Goal: Task Accomplishment & Management: Manage account settings

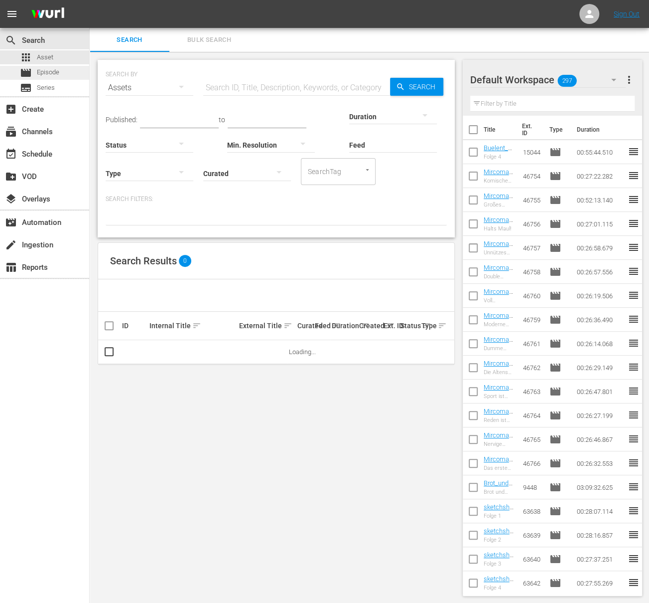
click at [70, 69] on div "movie Episode" at bounding box center [44, 73] width 89 height 14
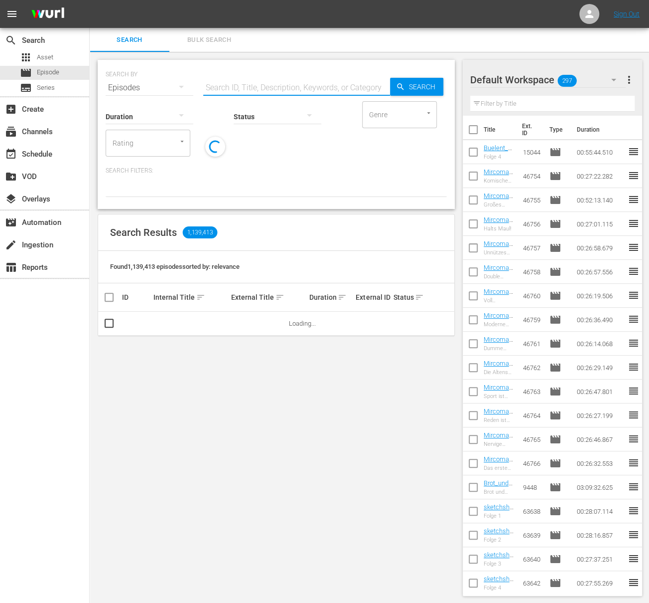
click at [241, 84] on input "text" at bounding box center [296, 88] width 187 height 24
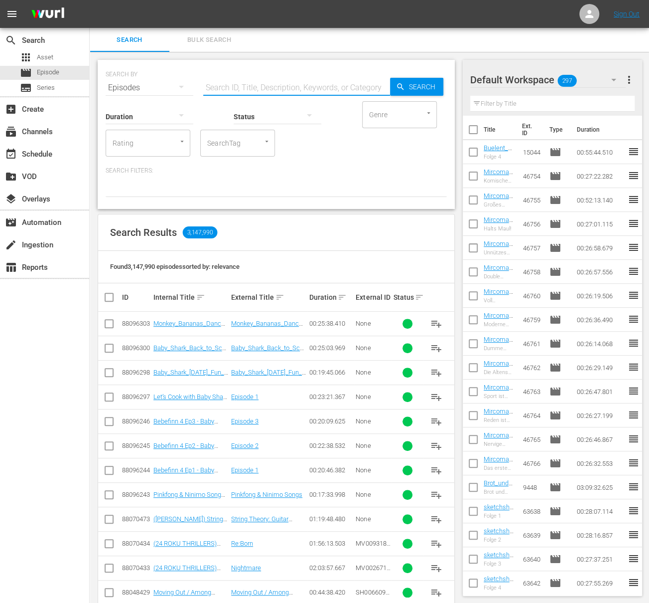
paste input "Do You Even Know Me?: Episode 8"
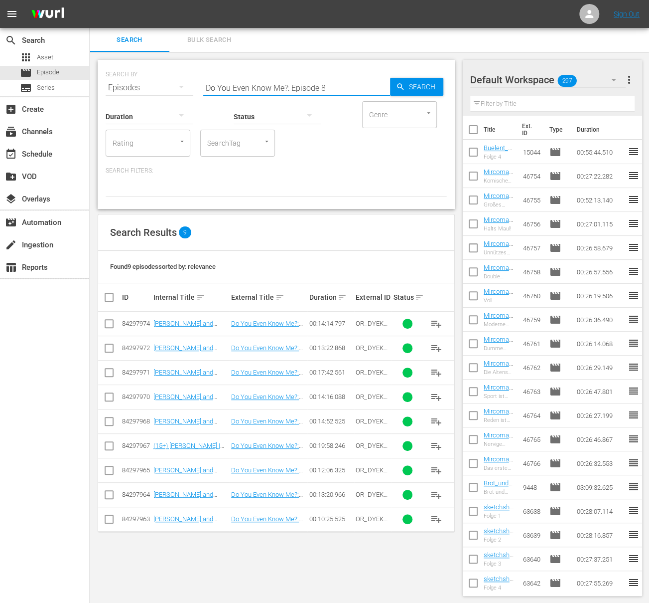
click at [234, 91] on input "Do You Even Know Me?: Episode 8" at bounding box center [296, 88] width 187 height 24
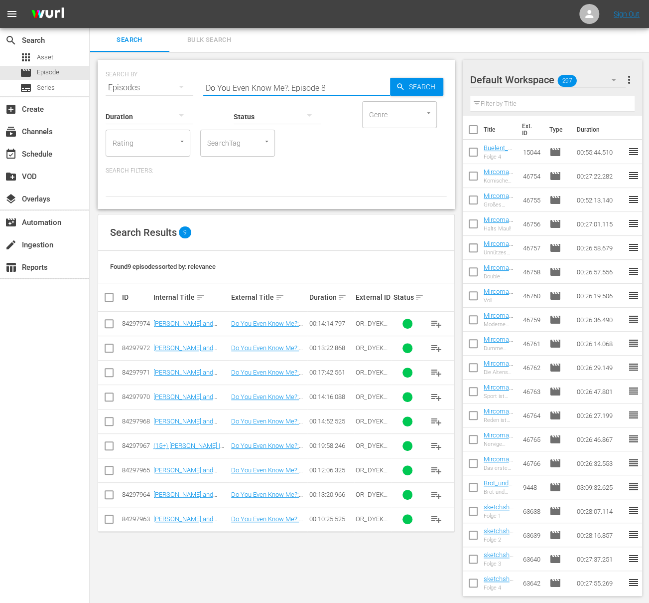
paste input "Honesty Box: Episode 3"
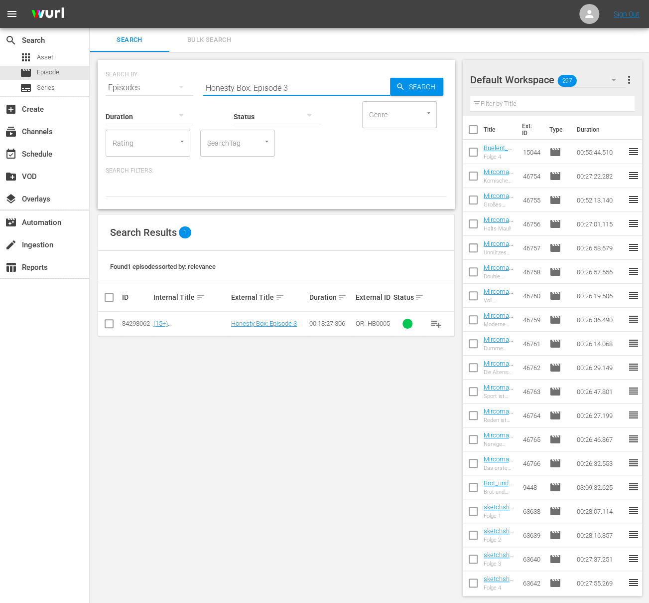
click at [205, 79] on input "Honesty Box: Episode 3" at bounding box center [296, 88] width 187 height 24
paste input "8"
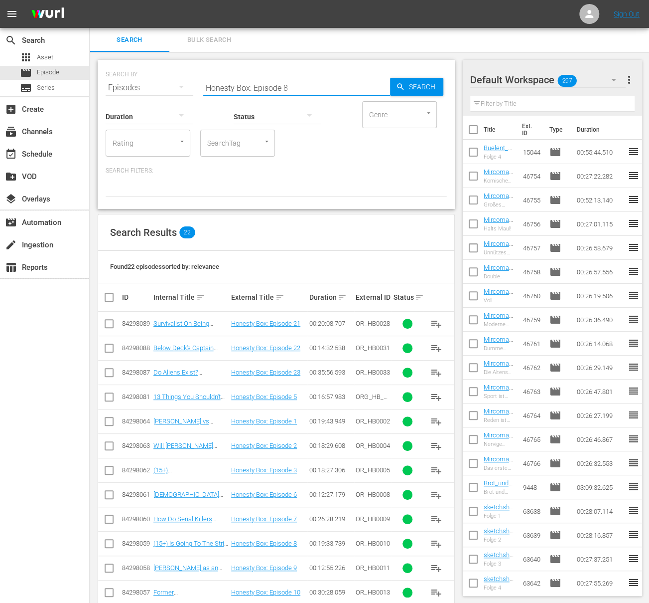
click at [240, 89] on input "Honesty Box: Episode 8" at bounding box center [296, 88] width 187 height 24
click at [241, 87] on input "Honesty Box: Episode 8" at bounding box center [296, 88] width 187 height 24
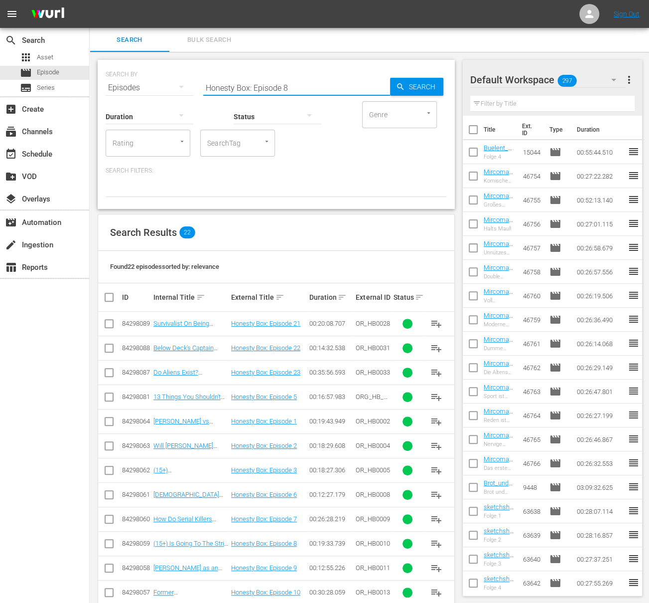
click at [241, 87] on input "Honesty Box: Episode 8" at bounding box center [296, 88] width 187 height 24
paste input "Minutes With: Episode 01"
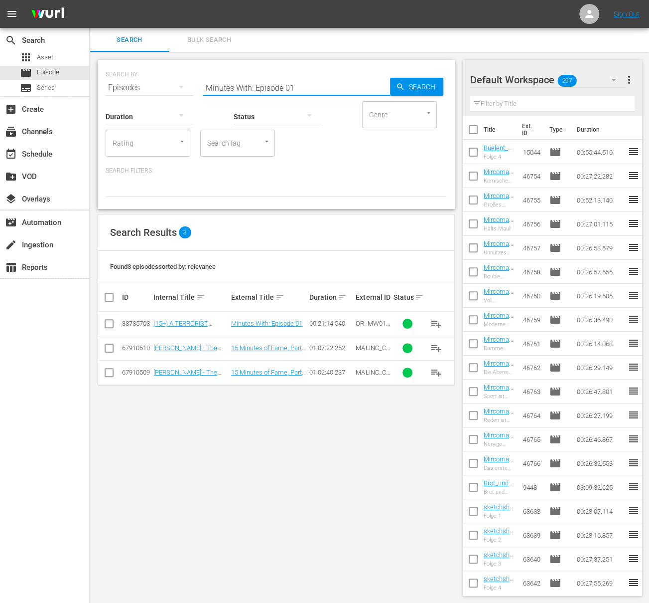
click at [209, 86] on input "Minutes With: Episode 01" at bounding box center [296, 88] width 187 height 24
click at [250, 121] on div at bounding box center [278, 116] width 88 height 28
click at [252, 89] on div "Ready to Schedule Not Ready to Schedule" at bounding box center [324, 301] width 649 height 603
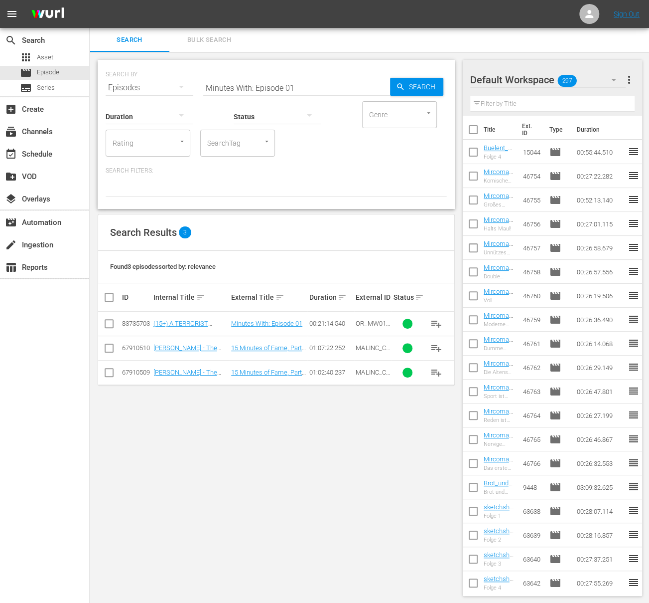
click at [252, 89] on div "Ready to Schedule Not Ready to Schedule" at bounding box center [324, 301] width 649 height 603
click at [258, 81] on input "Minutes With: Episode 01" at bounding box center [296, 88] width 187 height 24
paste input "1"
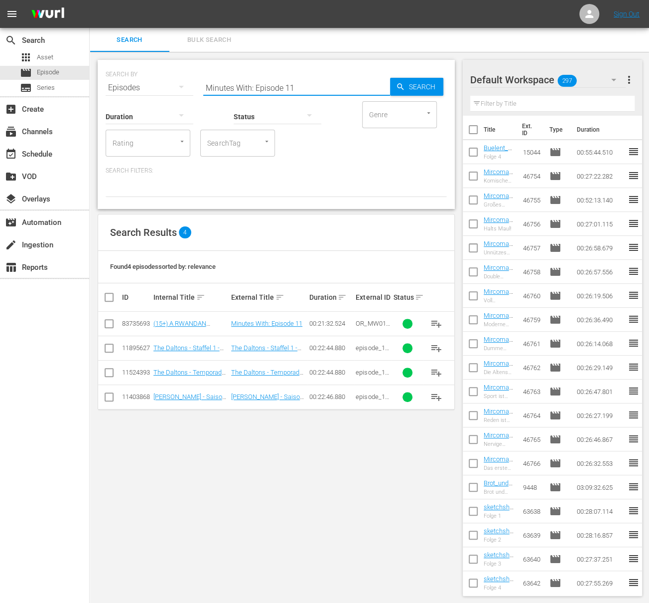
click at [208, 83] on input "Minutes With: Episode 11" at bounding box center [296, 88] width 187 height 24
paste input "4"
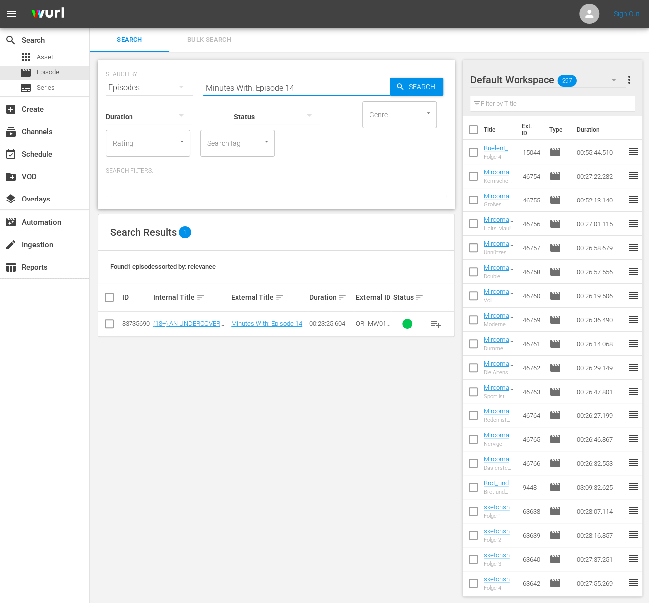
click at [217, 82] on input "Minutes With: Episode 14" at bounding box center [296, 88] width 187 height 24
paste input "7"
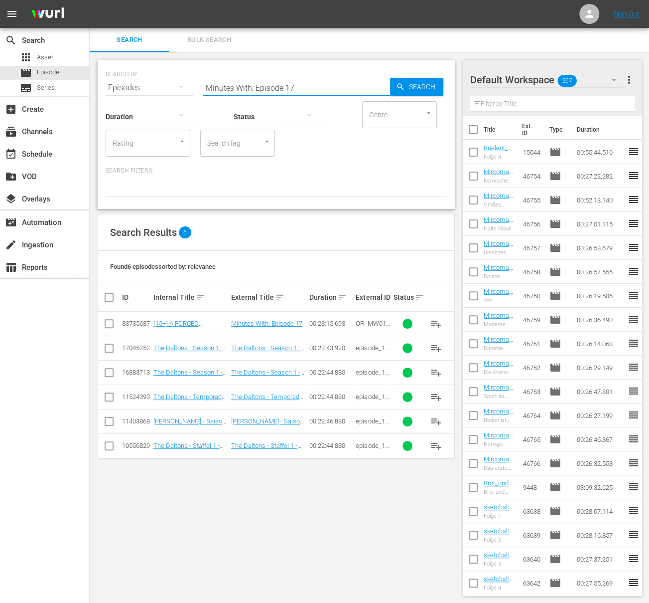
click at [209, 83] on input "Minutes With: Episode 17" at bounding box center [296, 88] width 187 height 24
paste input "8"
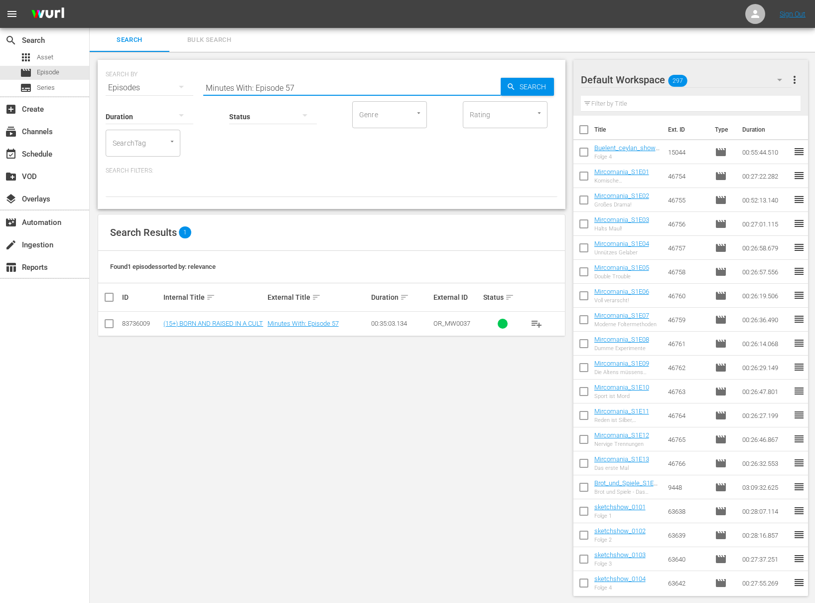
click at [315, 77] on input "Minutes With: Episode 57" at bounding box center [352, 88] width 298 height 24
click at [347, 93] on input "Minutes With: Episode 57" at bounding box center [352, 88] width 298 height 24
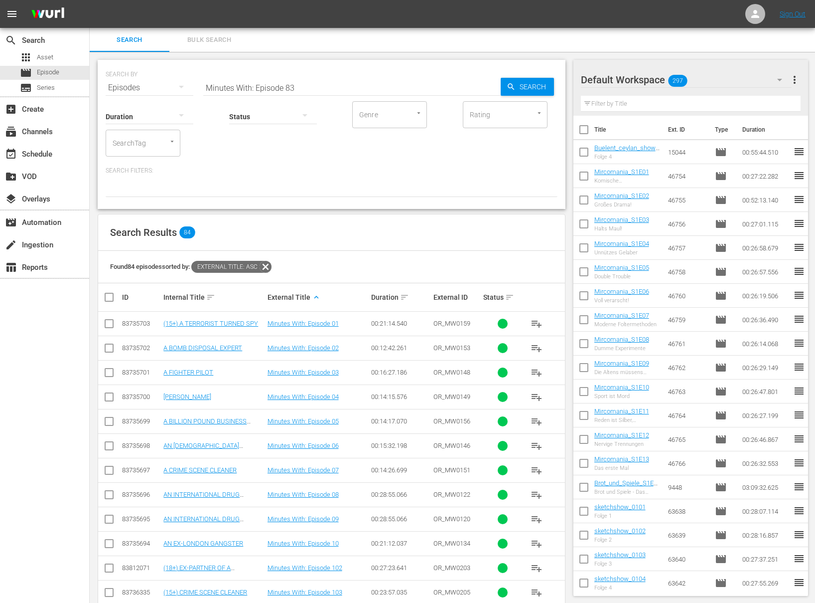
click at [313, 91] on input "Minutes With: Episode 83" at bounding box center [352, 88] width 298 height 24
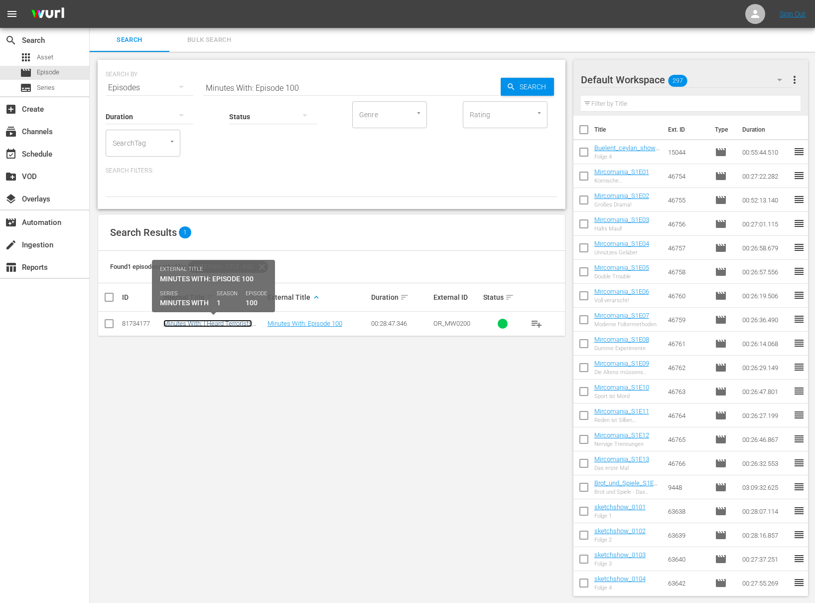
click at [217, 322] on link "Minutes With: I Heard Terrorists Killing People In My Hotel" at bounding box center [207, 327] width 89 height 15
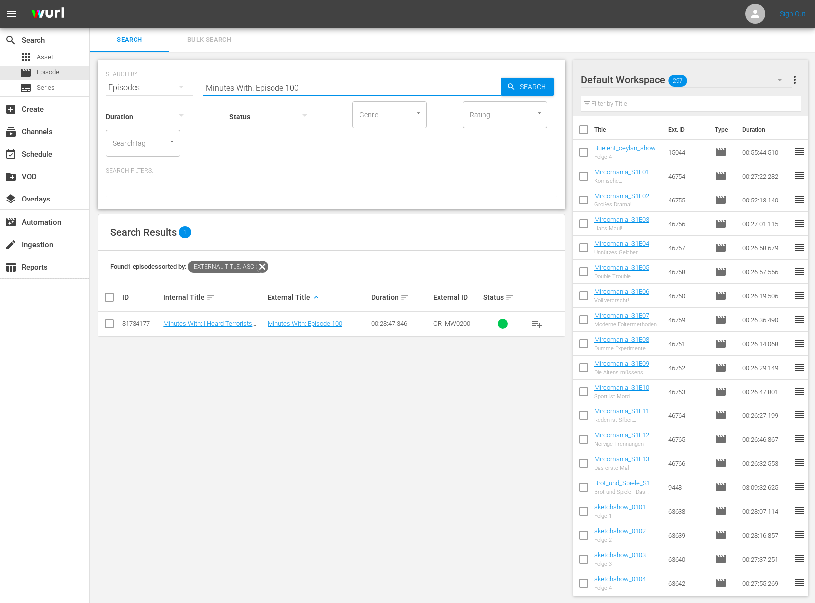
click at [346, 87] on input "Minutes With: Episode 100" at bounding box center [352, 88] width 298 height 24
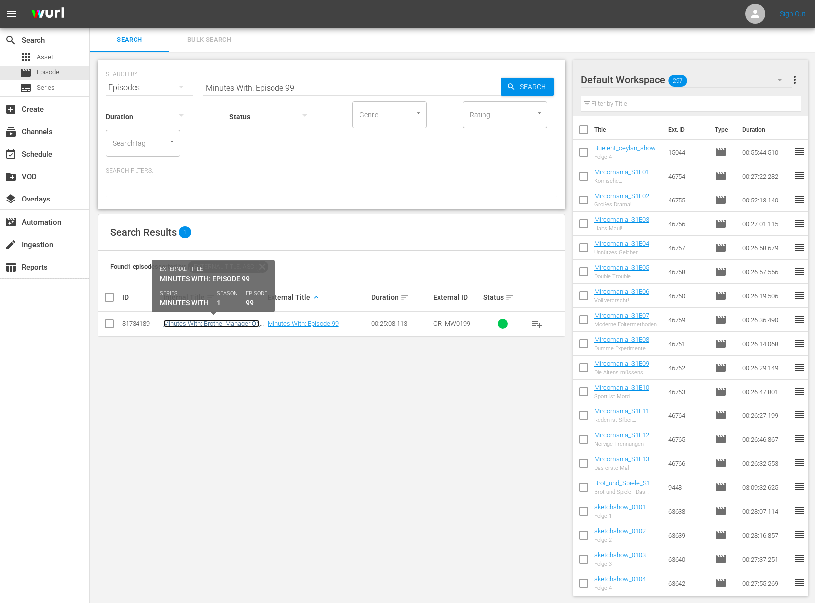
click at [208, 321] on link "Minutes With: Brothel Manager On Animal Role Play & Panic Buttons" at bounding box center [211, 327] width 96 height 15
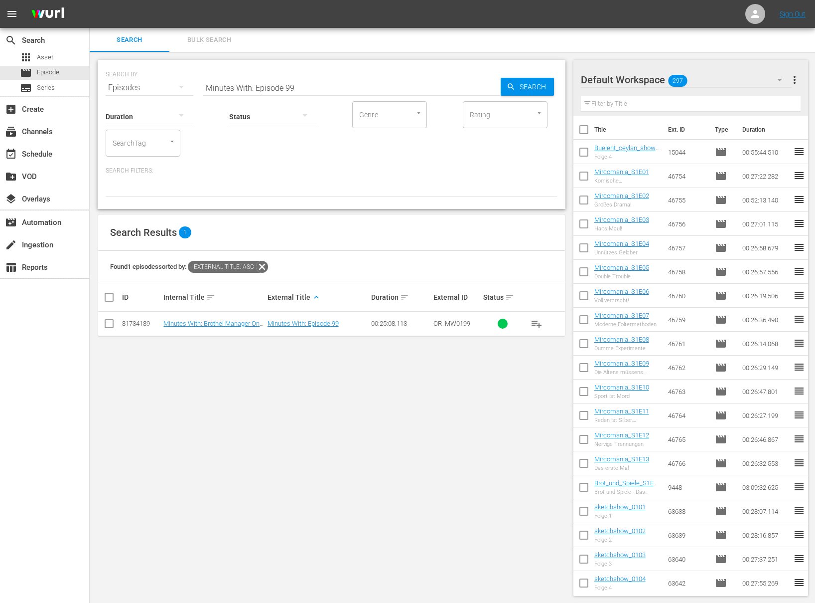
click at [308, 80] on input "Minutes With: Episode 99" at bounding box center [352, 88] width 298 height 24
click at [312, 89] on input "Minutes With: Episode 99" at bounding box center [352, 88] width 298 height 24
click at [325, 84] on input "Minutes With: Episode 98" at bounding box center [352, 88] width 298 height 24
click at [267, 89] on input "Minutes With: Episode 103" at bounding box center [352, 88] width 298 height 24
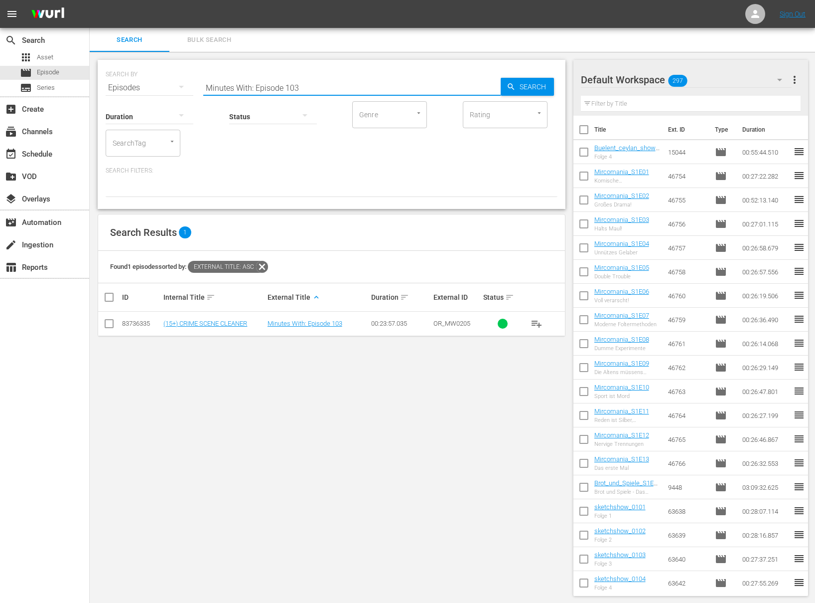
click at [267, 89] on input "Minutes With: Episode 103" at bounding box center [352, 88] width 298 height 24
paste input "Snack Wars: Episode 8"
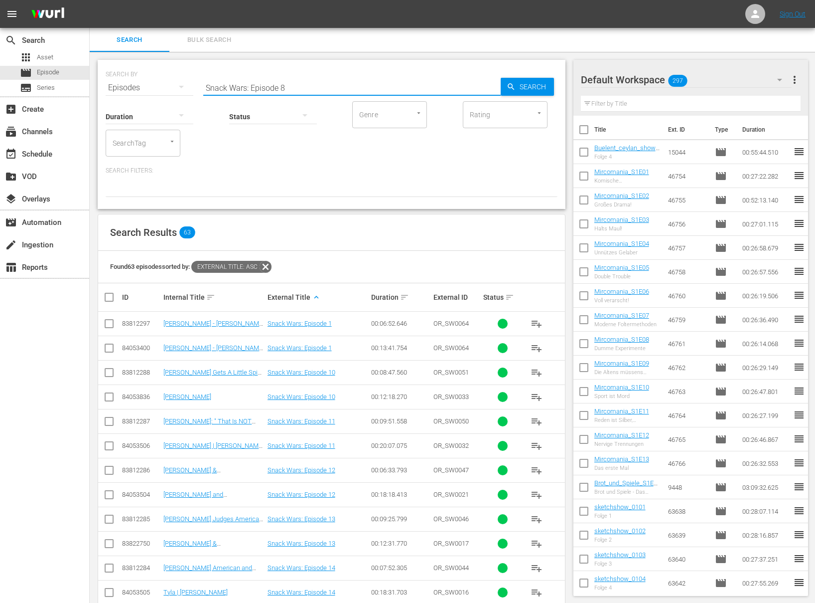
click at [263, 87] on input "Snack Wars: Episode 8" at bounding box center [352, 88] width 298 height 24
paste input "15"
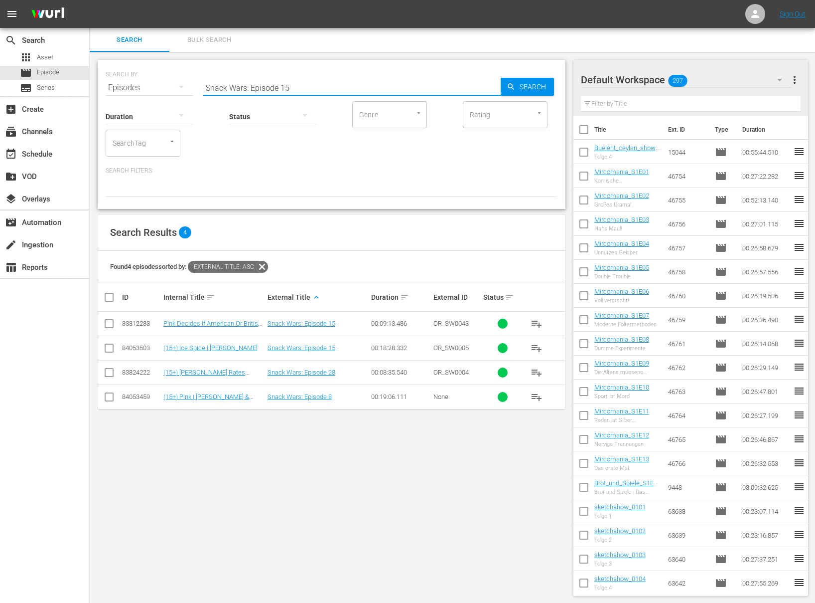
type input "Snack Wars: Episode 15"
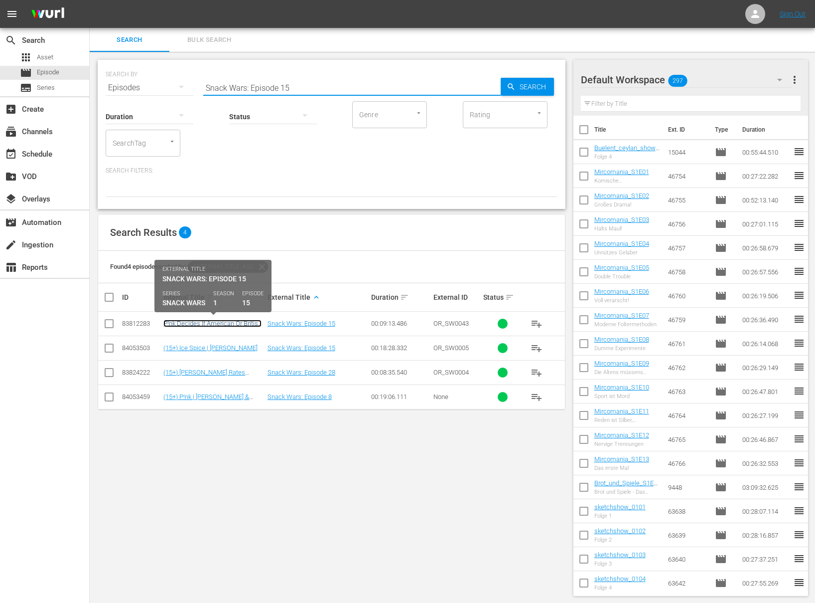
click at [238, 322] on link "P!nk Decides If American Or British Snacks Are Better" at bounding box center [212, 327] width 98 height 15
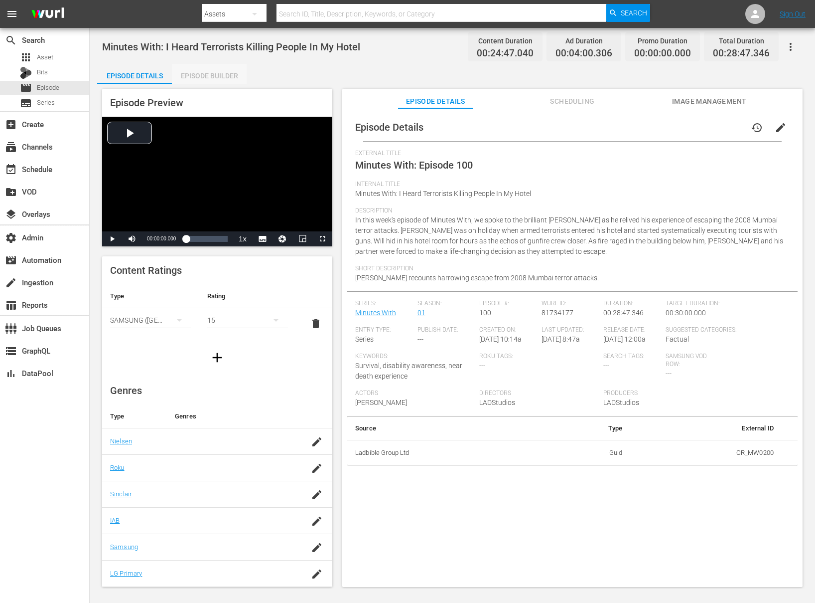
click at [228, 80] on div "Episode Builder" at bounding box center [209, 76] width 75 height 24
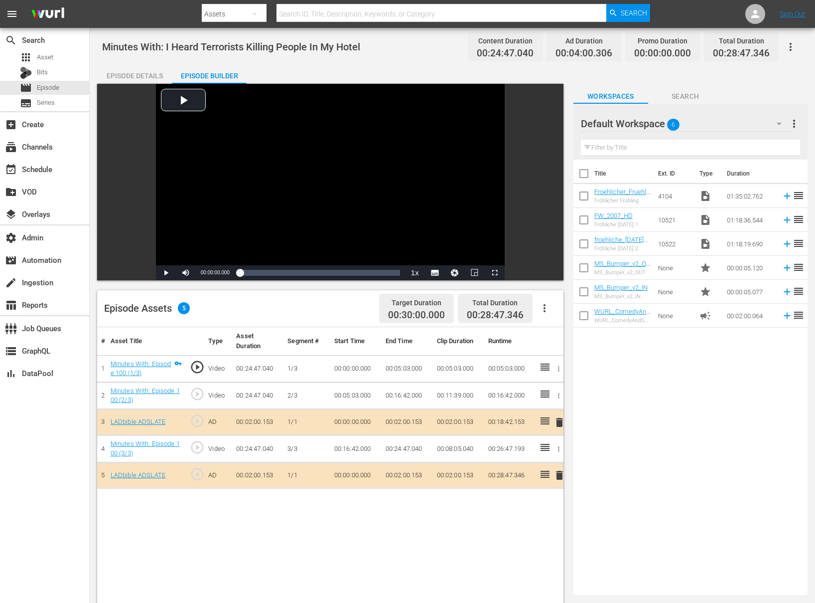
click at [135, 67] on div "Episode Details" at bounding box center [134, 76] width 75 height 24
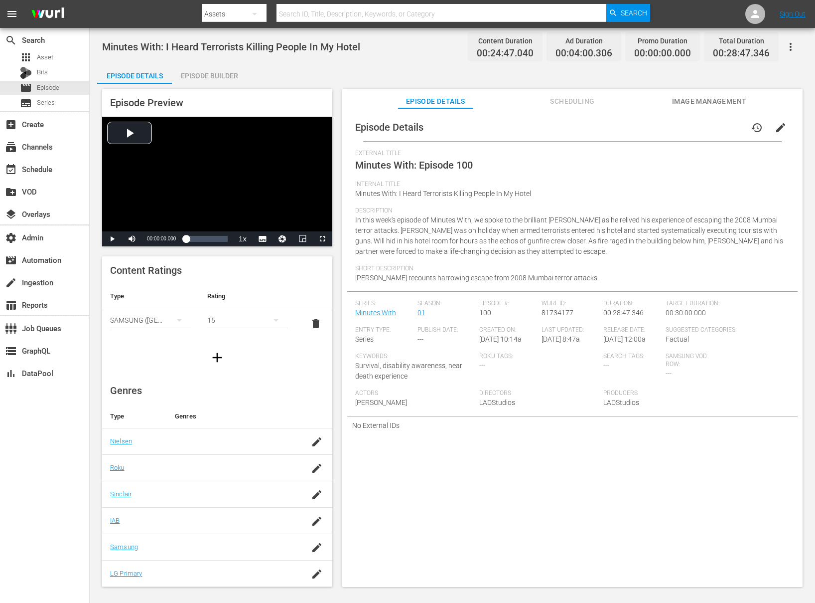
click at [611, 129] on span "edit" at bounding box center [781, 128] width 12 height 12
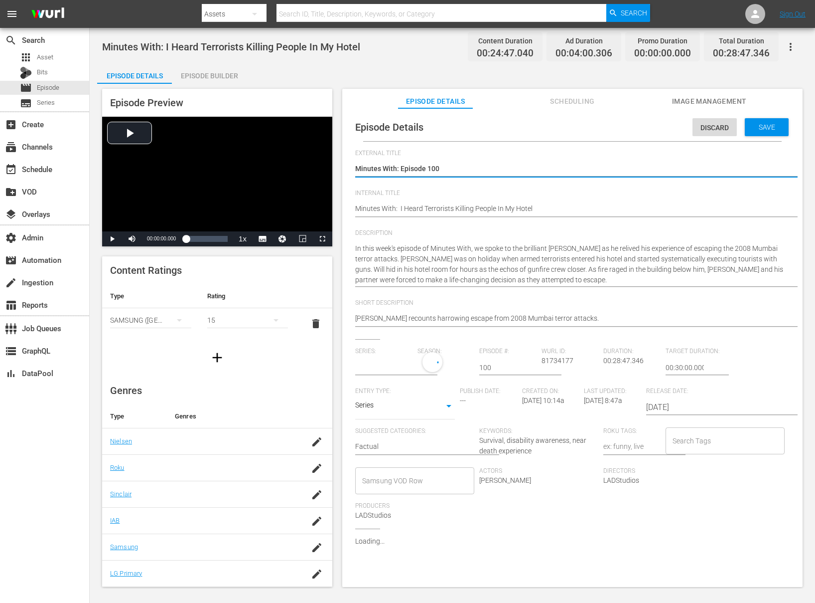
type input "Minutes With"
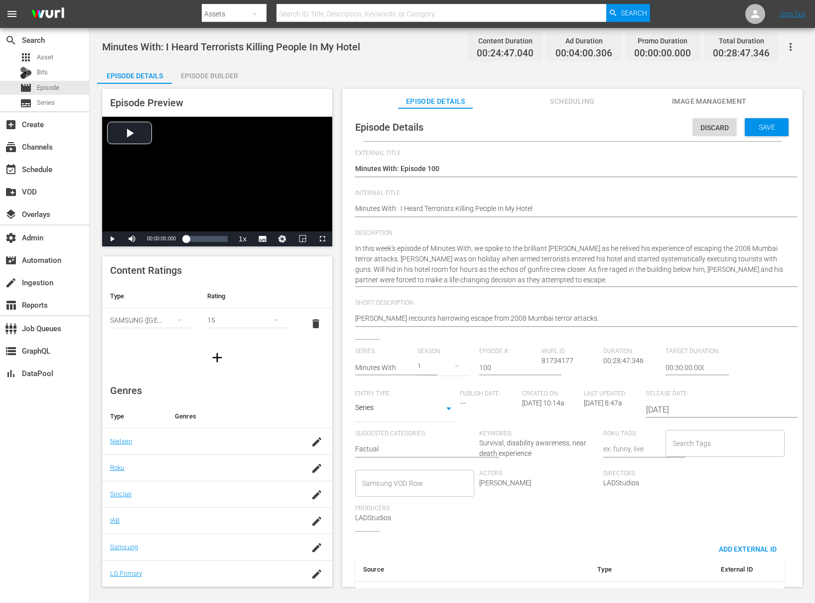
click at [354, 207] on div "Episode Details Discard Save External Title Minutes With: Episode 100 Minutes W…" at bounding box center [572, 363] width 451 height 501
type textarea "(Minutes With: I Heard Terrorists Killing People In My Hotel"
type textarea "(1Minutes With: I Heard Terrorists Killing People In My Hotel"
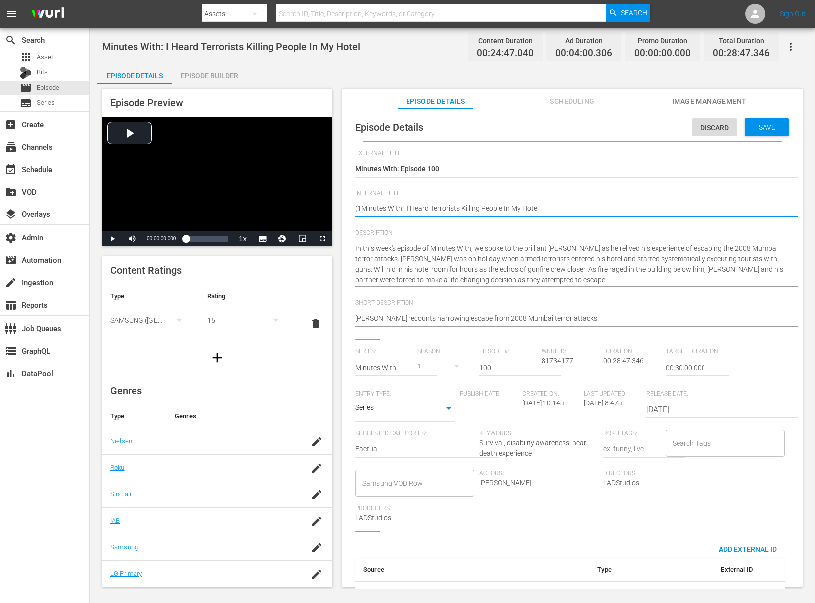
type textarea "(15Minutes With: I Heard Terrorists Killing People In My Hotel"
type textarea "(15+Minutes With: I Heard Terrorists Killing People In My Hotel"
type textarea "(15+)Minutes With: I Heard Terrorists Killing People In My Hotel"
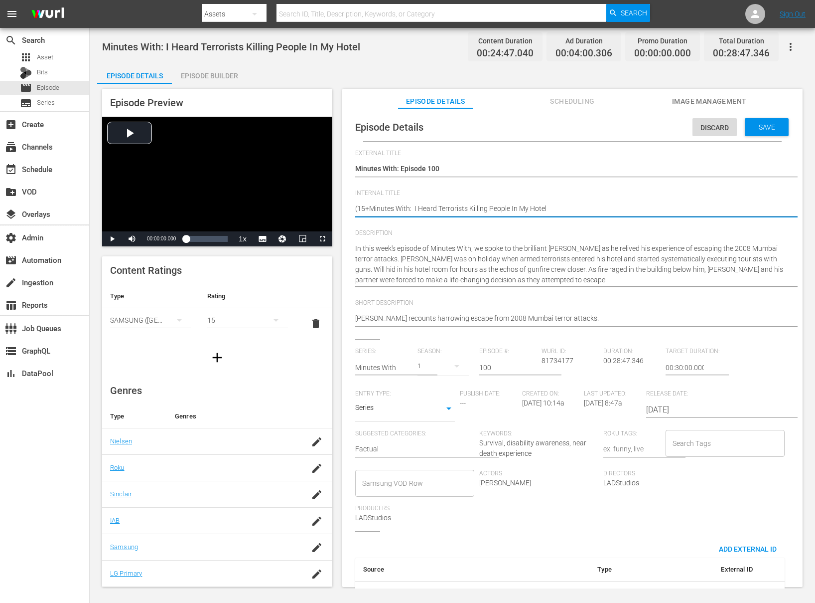
type textarea "(15+)Minutes With: I Heard Terrorists Killing People In My Hotel"
type textarea "(15+) Minutes With: I Heard Terrorists Killing People In My Hotel"
click at [611, 127] on span "Save" at bounding box center [767, 127] width 32 height 8
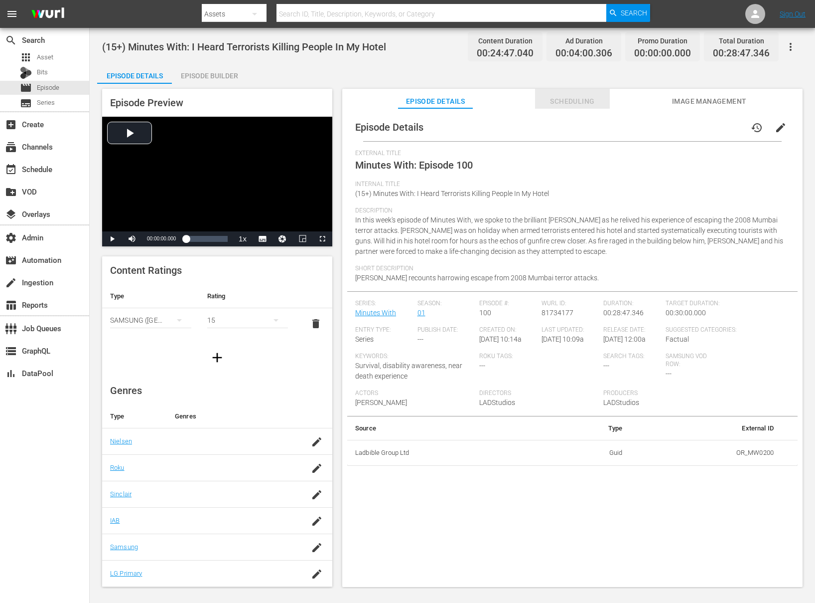
click at [591, 99] on span "Scheduling" at bounding box center [572, 101] width 75 height 12
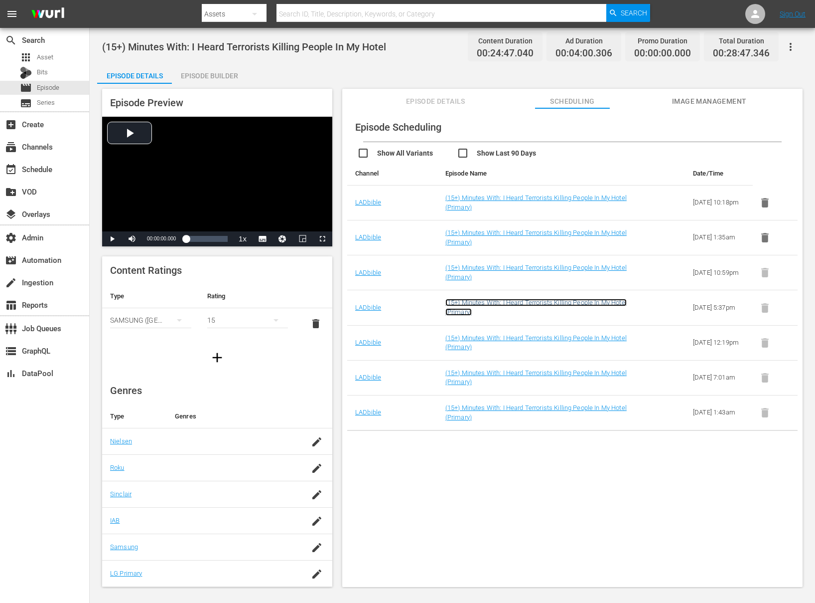
click at [598, 299] on link "(15+) Minutes With: I Heard Terrorists Killing People In My Hotel (Primary)" at bounding box center [536, 307] width 181 height 17
click at [600, 336] on link "(15+) Minutes With: I Heard Terrorists Killing People In My Hotel (Primary)" at bounding box center [536, 342] width 181 height 17
click at [596, 370] on link "(15+) Minutes With: I Heard Terrorists Killing People In My Hotel (Primary)" at bounding box center [536, 377] width 181 height 17
click at [437, 104] on span "Episode Details" at bounding box center [435, 101] width 75 height 12
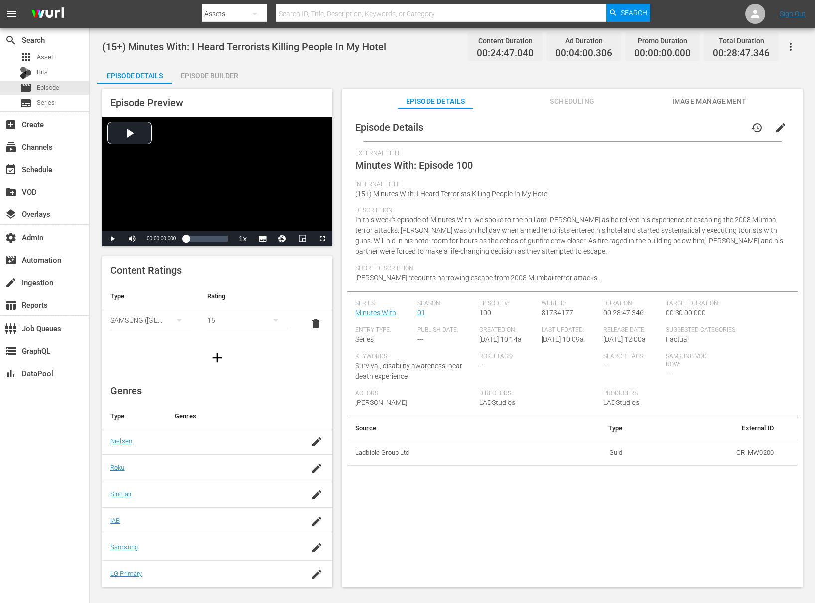
click at [586, 107] on span "Scheduling" at bounding box center [572, 101] width 75 height 12
click at [611, 134] on button "edit" at bounding box center [781, 128] width 24 height 24
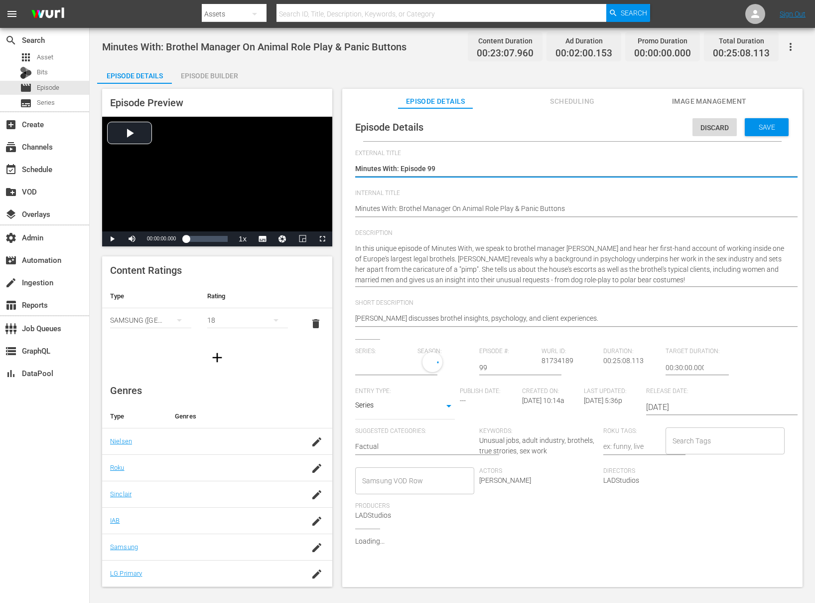
type input "Minutes With"
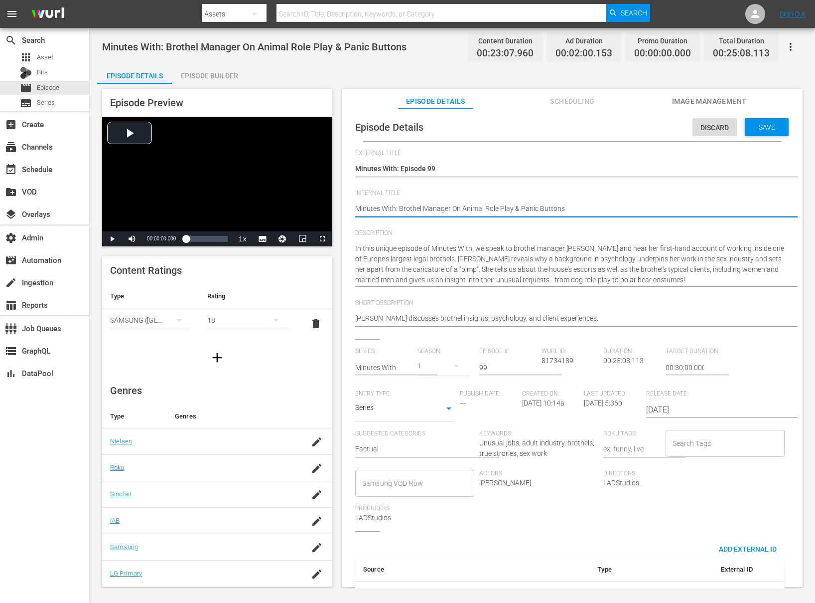
type textarea "(Minutes With: Brothel Manager On Animal Role Play & Panic Buttons"
type textarea "(1Minutes With: Brothel Manager On Animal Role Play & Panic Buttons"
type textarea "(18Minutes With: Brothel Manager On Animal Role Play & Panic Buttons"
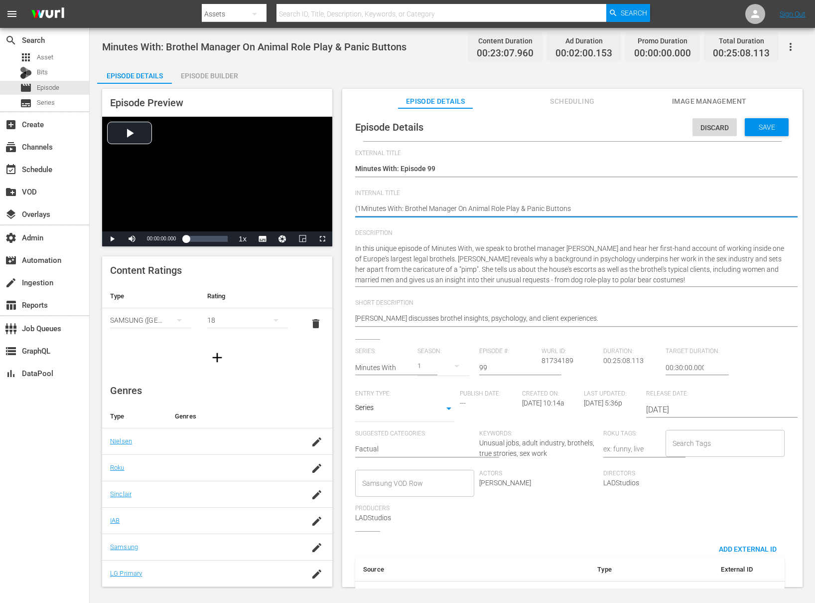
type textarea "(18Minutes With: Brothel Manager On Animal Role Play & Panic Buttons"
type textarea "(18+Minutes With: Brothel Manager On Animal Role Play & Panic Buttons"
type textarea "(18+)Minutes With: Brothel Manager On Animal Role Play & Panic Buttons"
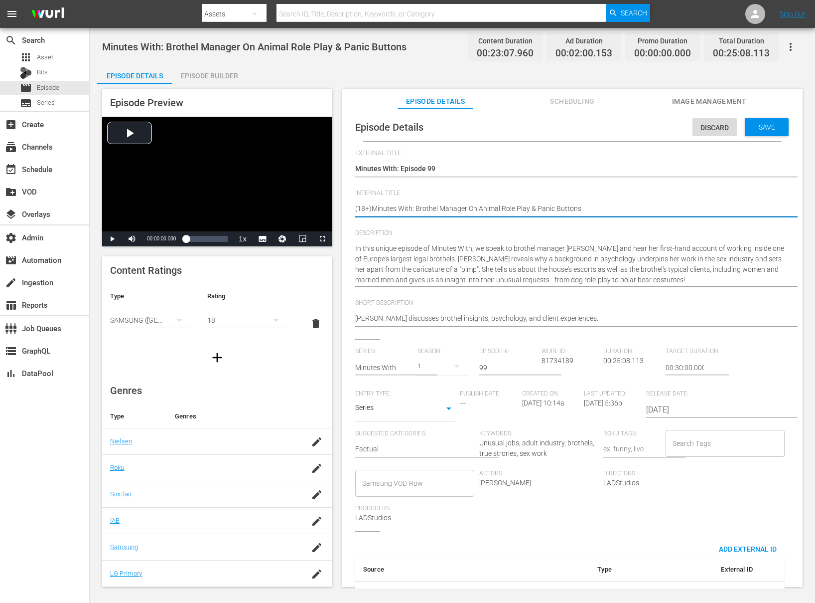
type textarea "(18+) Minutes With: Brothel Manager On Animal Role Play & Panic Buttons"
click at [611, 129] on span "Save" at bounding box center [767, 127] width 32 height 8
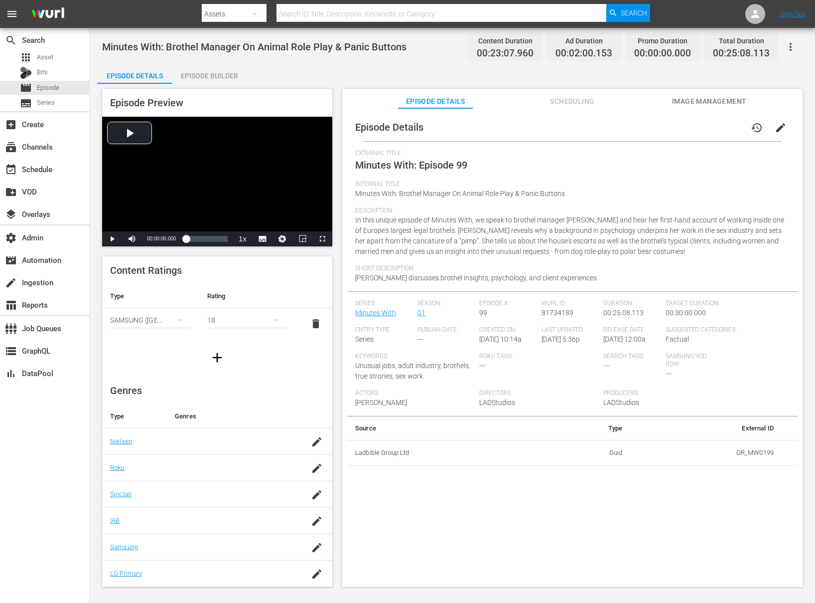
click at [585, 96] on span "Scheduling" at bounding box center [572, 101] width 75 height 12
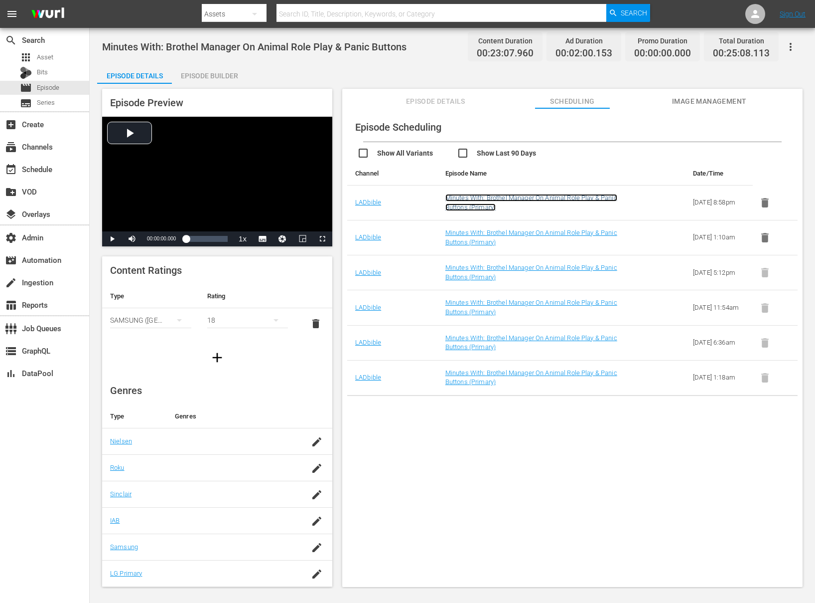
click at [498, 194] on link "Minutes With: Brothel Manager On Animal Role Play & Panic Buttons (Primary)" at bounding box center [532, 202] width 172 height 17
click at [497, 267] on link "Minutes With: Brothel Manager On Animal Role Play & Panic Buttons (Primary)" at bounding box center [532, 272] width 172 height 17
click at [491, 308] on link "Minutes With: Brothel Manager On Animal Role Play & Panic Buttons (Primary)" at bounding box center [532, 307] width 172 height 17
click at [494, 338] on link "Minutes With: Brothel Manager On Animal Role Play & Panic Buttons (Primary)" at bounding box center [532, 342] width 172 height 17
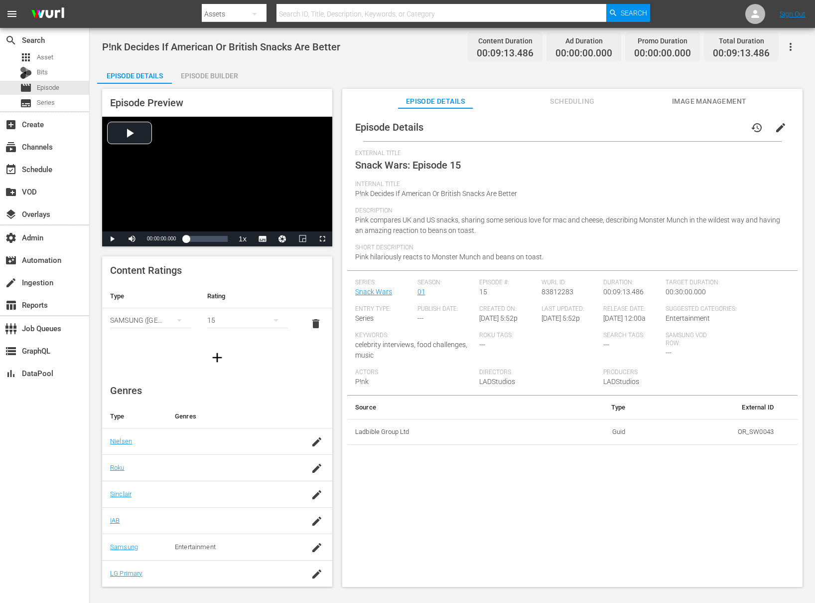
click at [209, 83] on div "Episode Builder" at bounding box center [209, 76] width 75 height 24
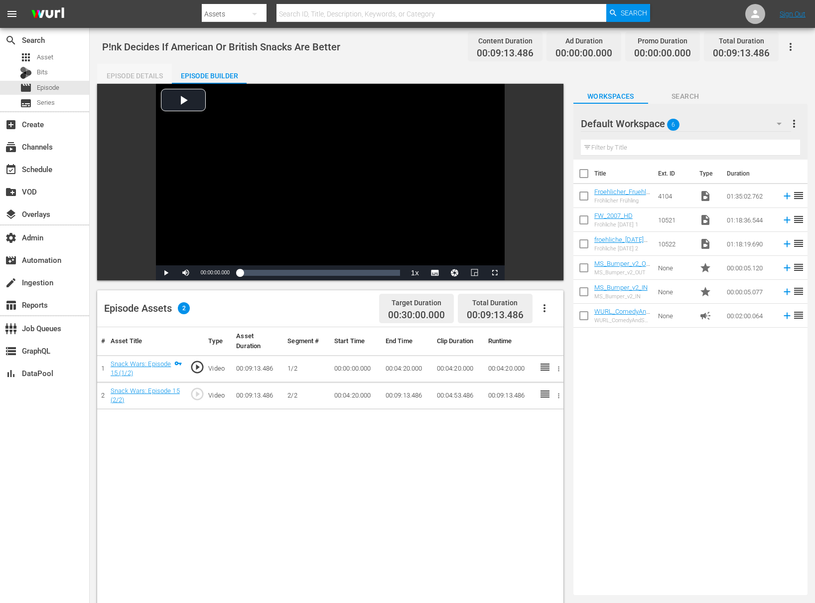
click at [122, 74] on div "Episode Details" at bounding box center [134, 76] width 75 height 24
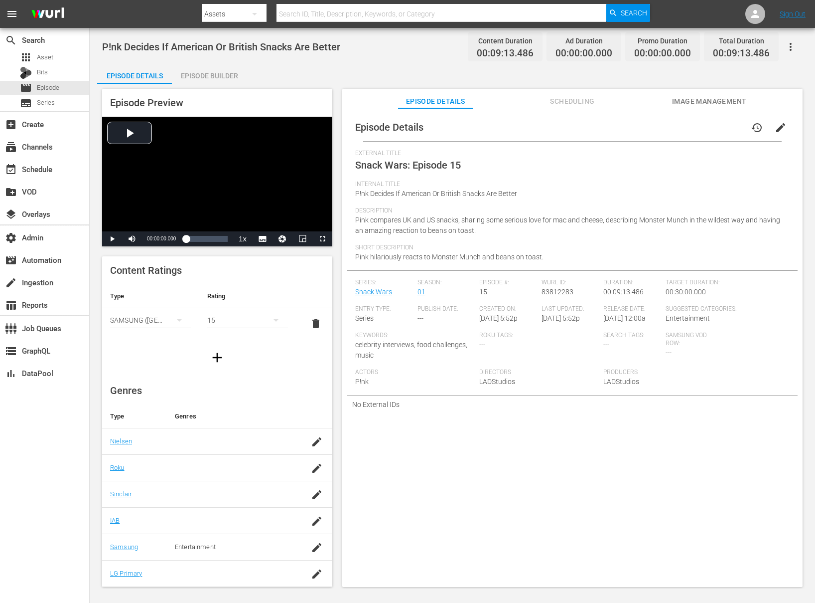
click at [611, 138] on button "edit" at bounding box center [781, 128] width 24 height 24
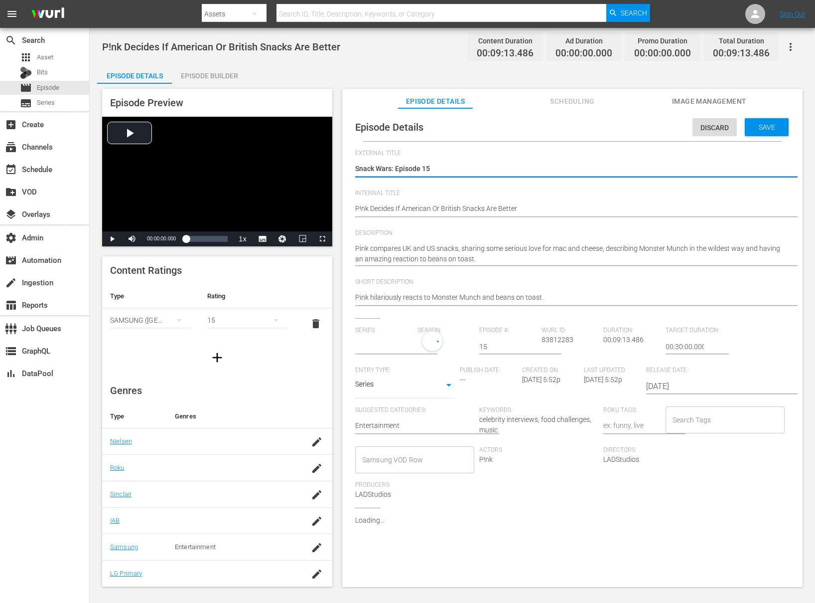
type input "Snack Wars"
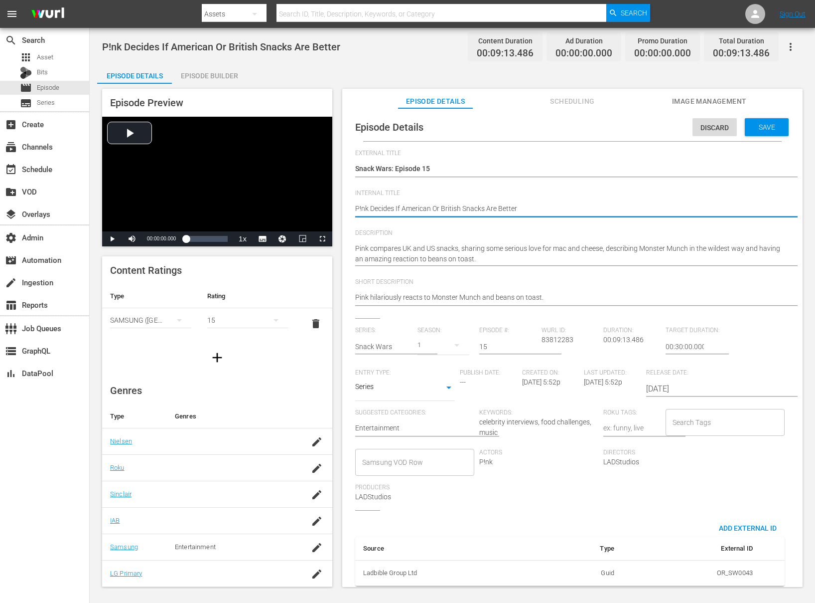
type textarea "(P!nk Decides If American Or British Snacks Are Better"
type textarea "(1P!nk Decides If American Or British Snacks Are Better"
type textarea "(15P!nk Decides If American Or British Snacks Are Better"
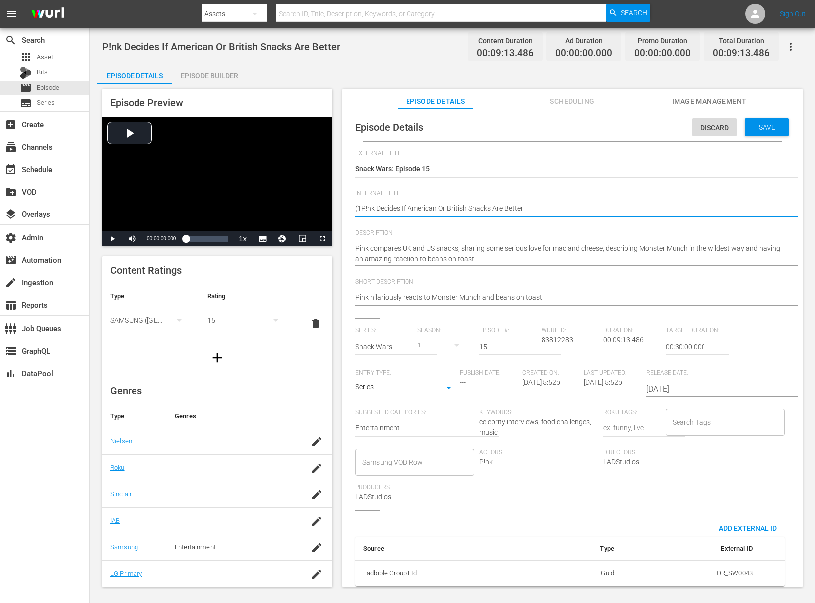
type textarea "(15P!nk Decides If American Or British Snacks Are Better"
type textarea "(15+P!nk Decides If American Or British Snacks Are Better"
type textarea "(15+)P!nk Decides If American Or British Snacks Are Better"
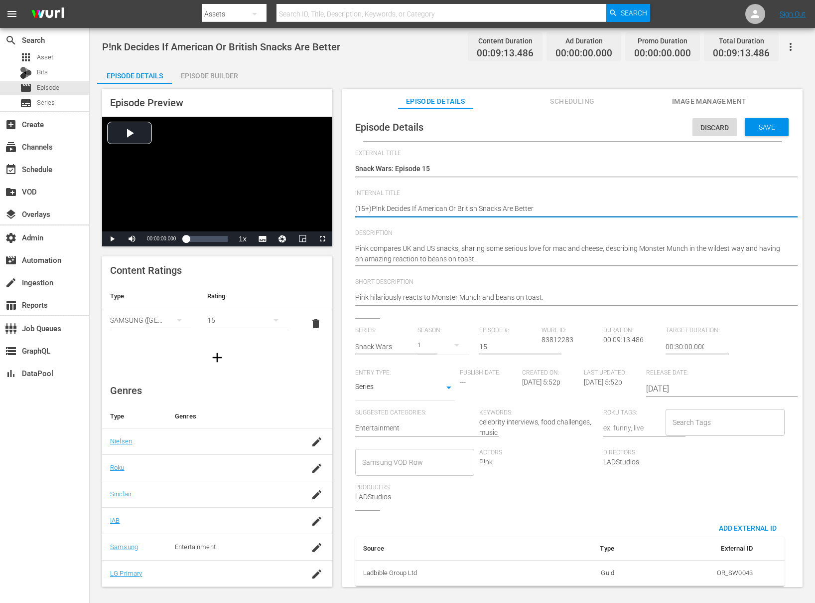
type textarea "(15+) P!nk Decides If American Or British Snacks Are Better"
click at [611, 131] on div "Save" at bounding box center [767, 127] width 44 height 18
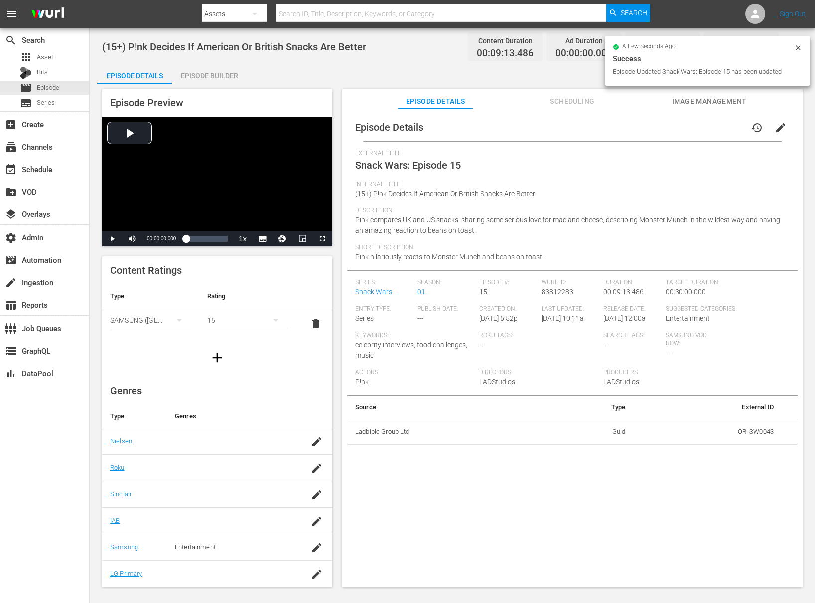
click at [611, 131] on button "edit" at bounding box center [781, 128] width 24 height 24
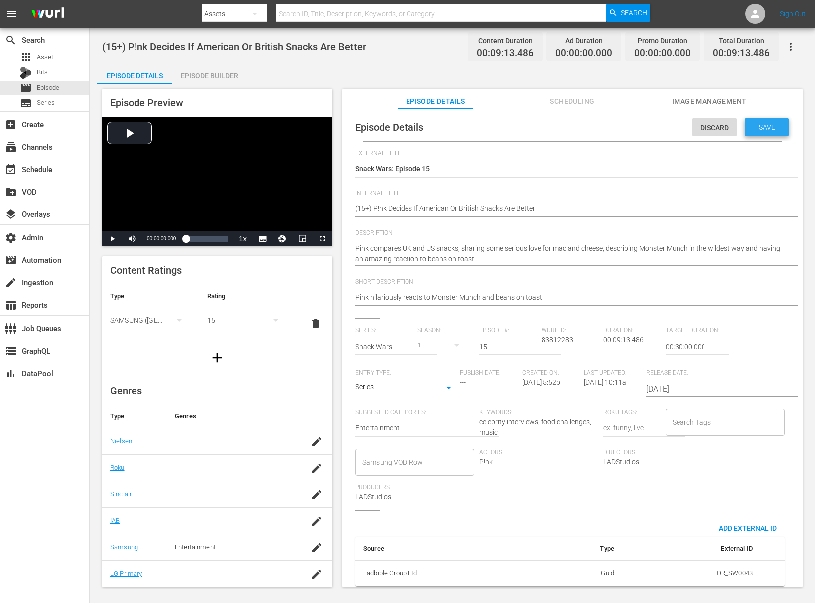
click at [611, 134] on div "Save" at bounding box center [767, 127] width 44 height 18
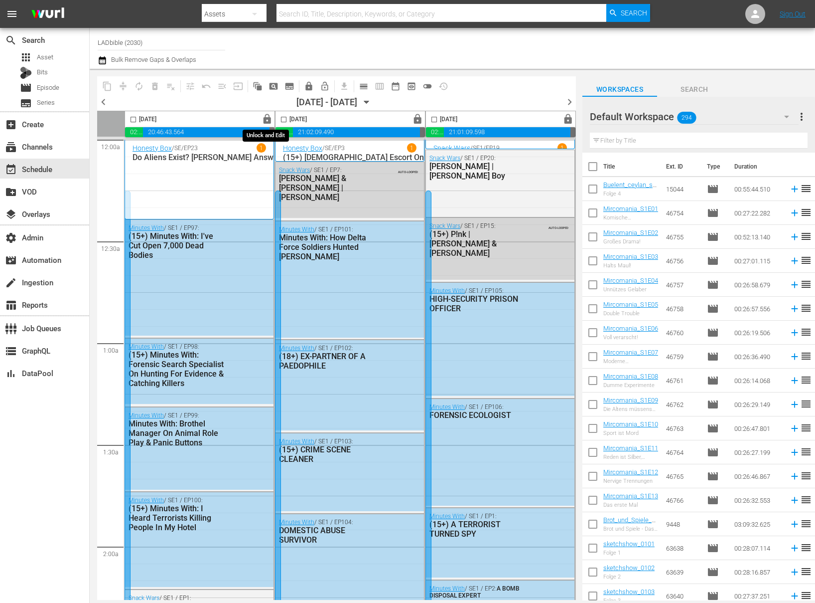
click at [267, 122] on span "lock" at bounding box center [267, 119] width 11 height 11
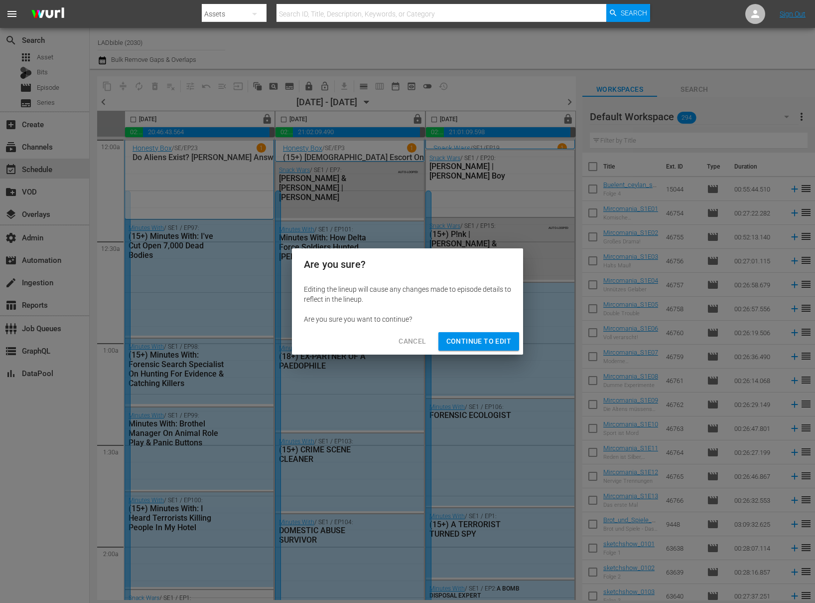
click at [469, 344] on span "Continue to Edit" at bounding box center [479, 341] width 65 height 12
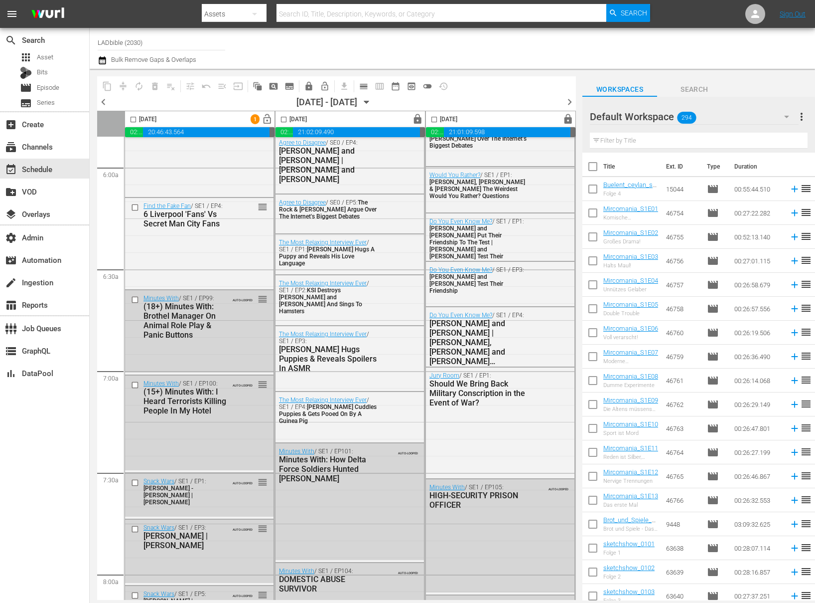
scroll to position [1211, 0]
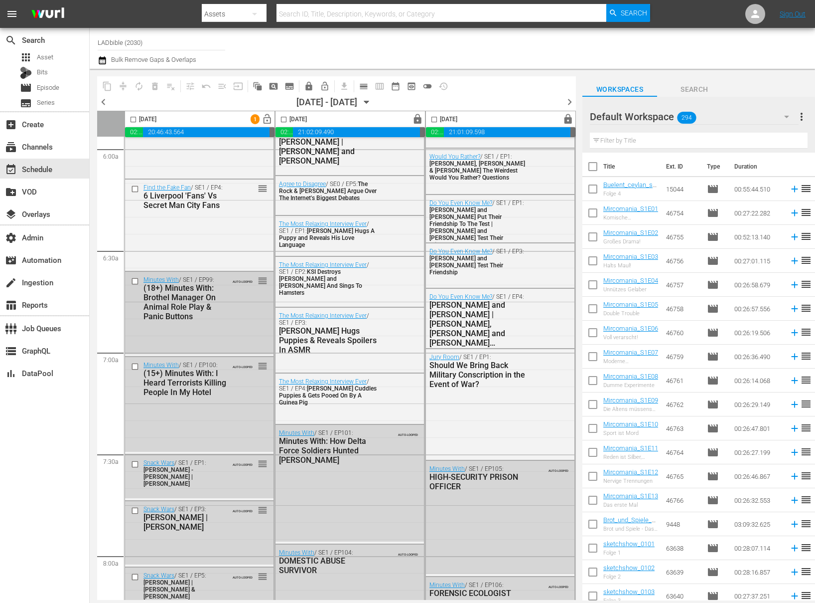
click at [245, 323] on div "Minutes With / SE1 / EP99: (18+) Minutes With: Brothel Manager On Animal Role P…" at bounding box center [199, 313] width 149 height 82
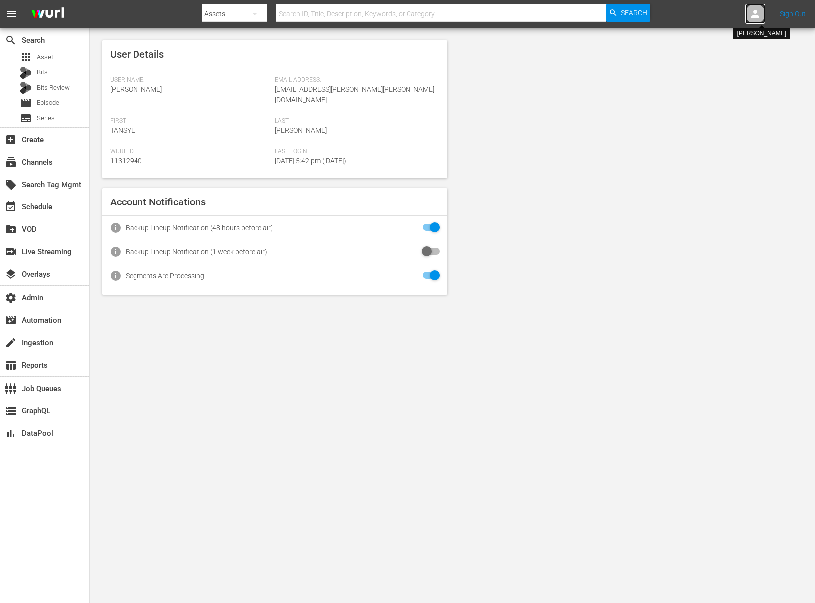
click at [757, 10] on icon at bounding box center [756, 14] width 12 height 12
click at [723, 12] on input "text" at bounding box center [730, 15] width 128 height 24
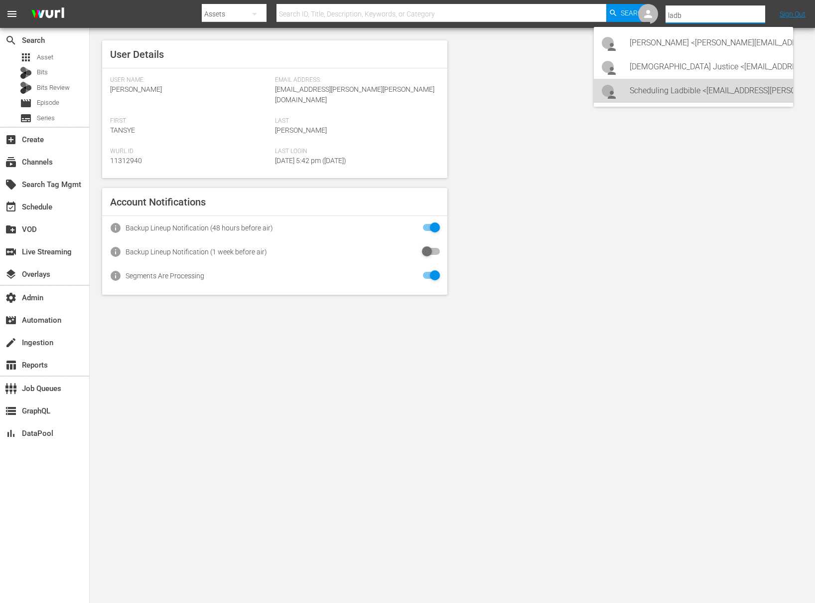
click at [673, 98] on div "Scheduling Ladbible <ladbible-scheduling@wurl.com>" at bounding box center [708, 91] width 156 height 24
type input "Scheduling Ladbible (11314840)"
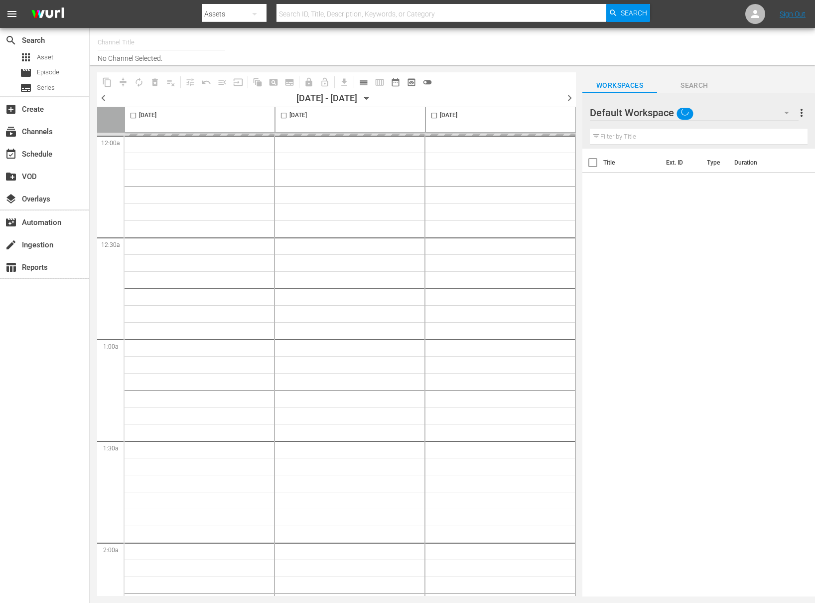
type input "LADbible (2030)"
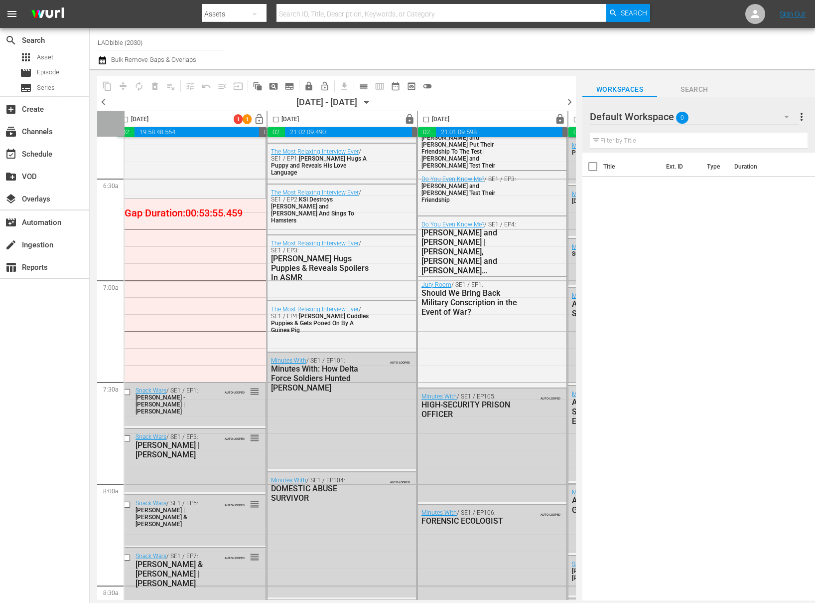
scroll to position [1277, 8]
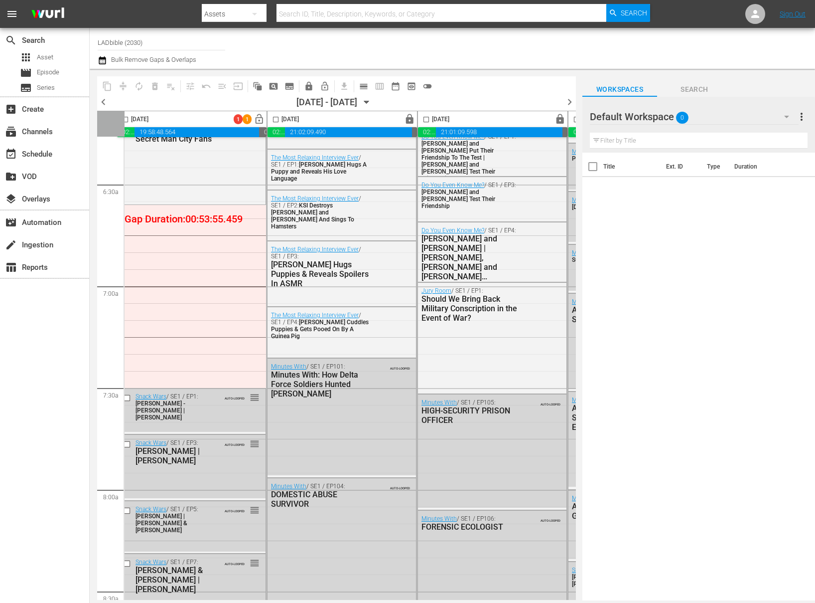
click at [710, 113] on div "Default Workspace 0" at bounding box center [694, 117] width 209 height 28
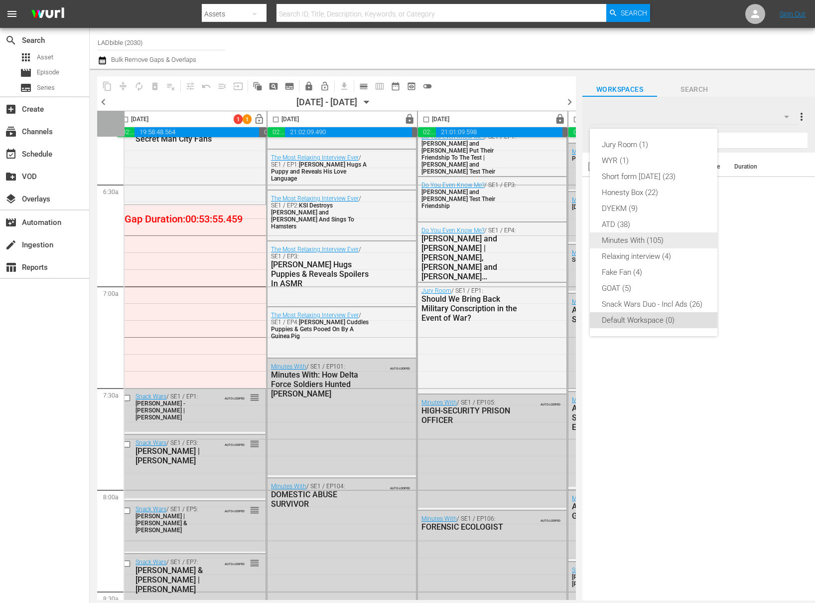
click at [631, 246] on div "Minutes With (105)" at bounding box center [654, 240] width 104 height 16
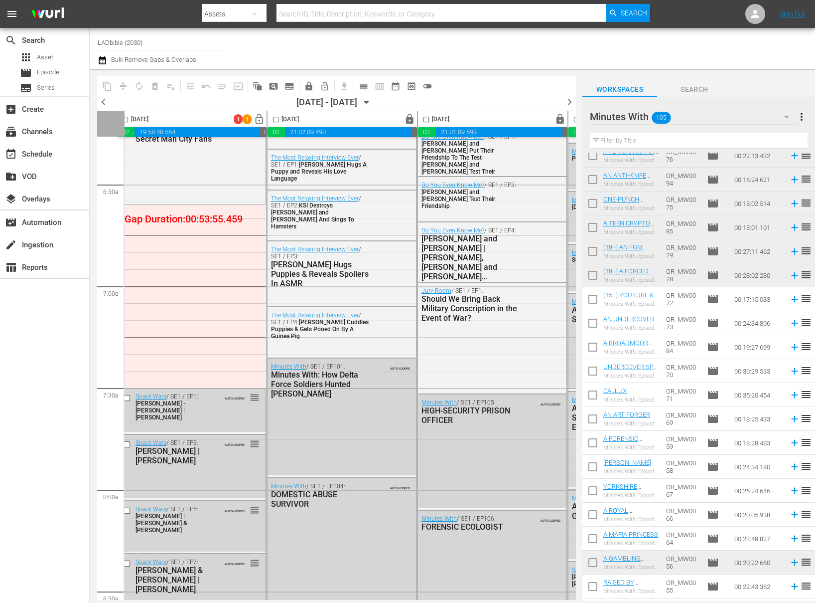
scroll to position [687, 0]
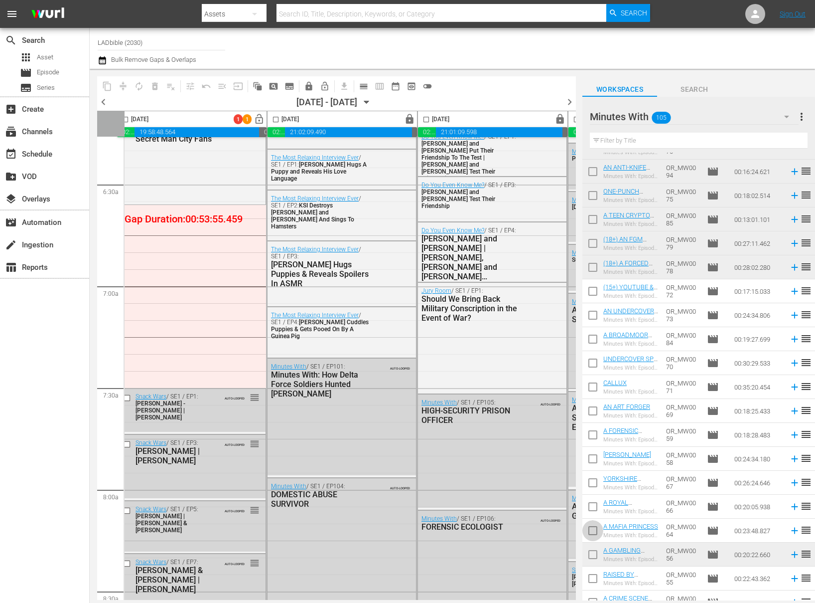
click at [593, 527] on input "checkbox" at bounding box center [593, 532] width 21 height 21
checkbox input "true"
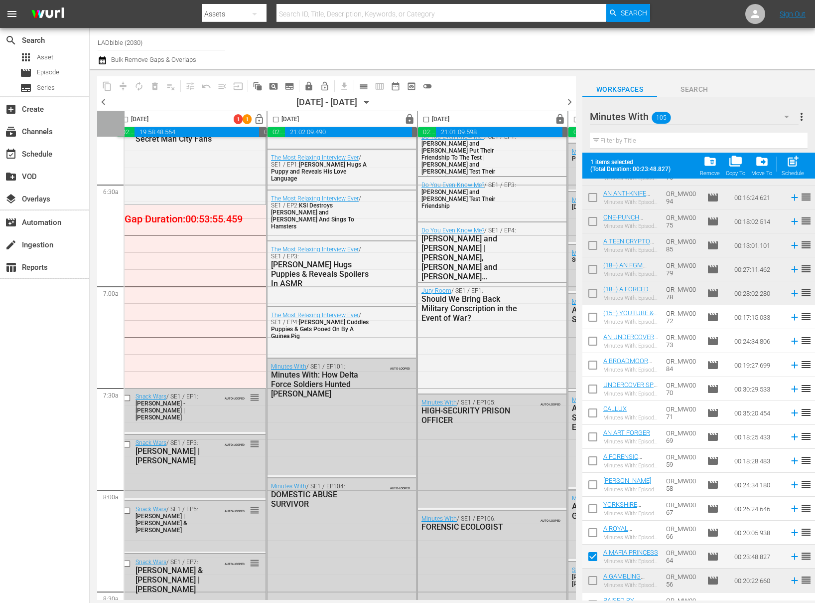
click at [595, 386] on input "checkbox" at bounding box center [593, 390] width 21 height 21
checkbox input "true"
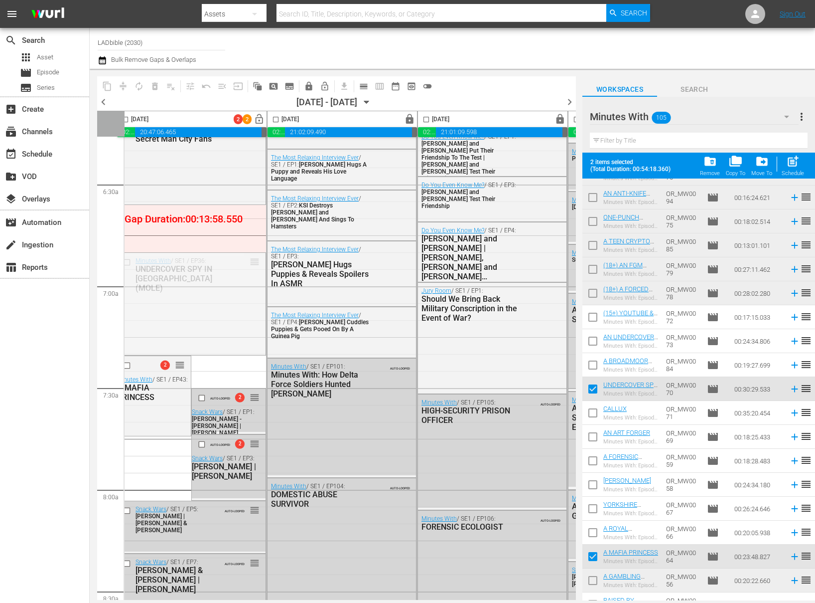
drag, startPoint x: 256, startPoint y: 261, endPoint x: 256, endPoint y: 211, distance: 49.8
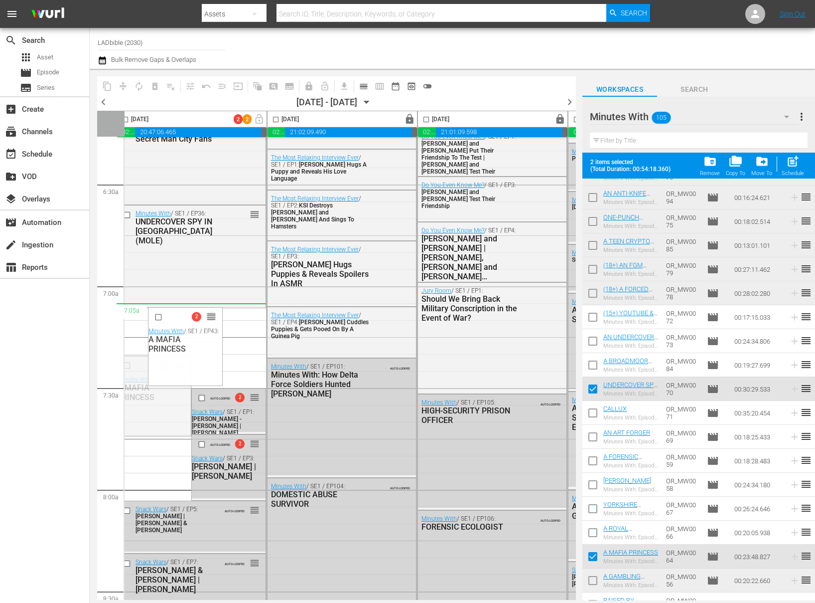
drag, startPoint x: 180, startPoint y: 366, endPoint x: 198, endPoint y: 354, distance: 22.0
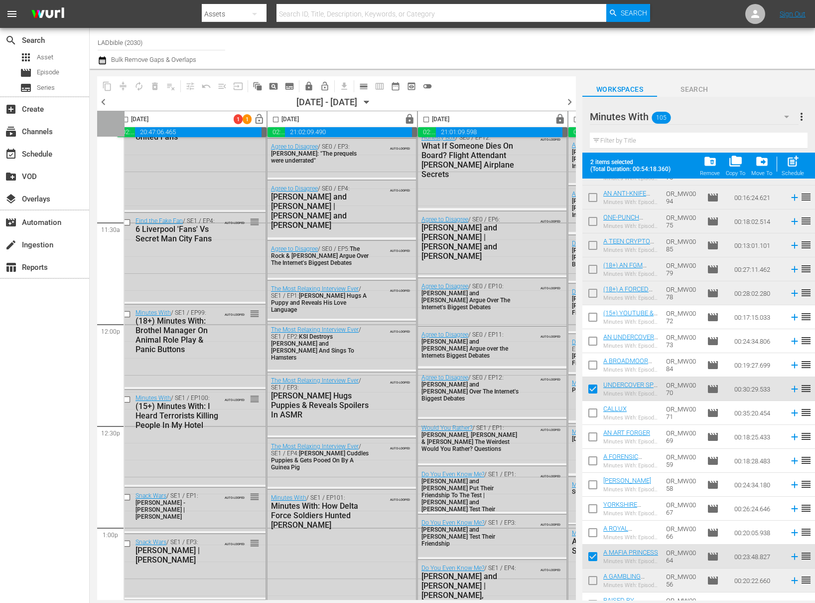
scroll to position [2263, 8]
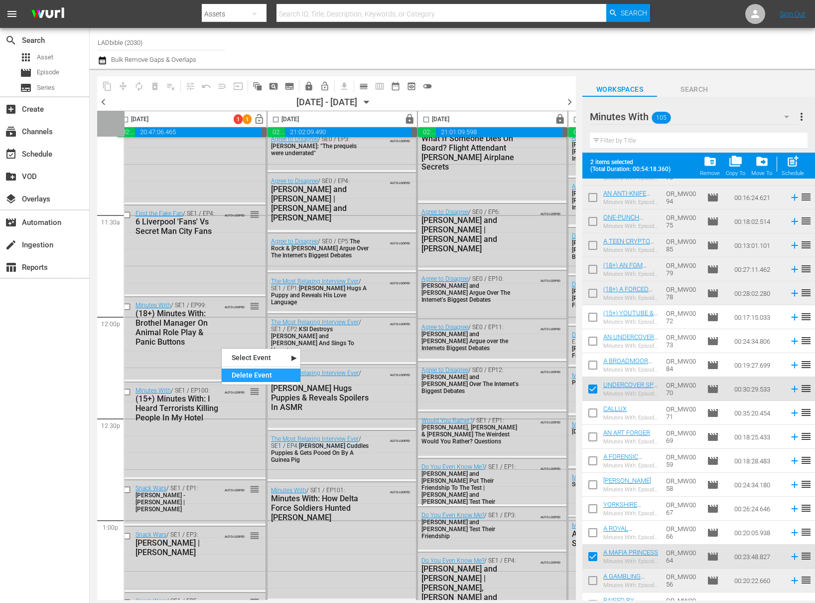
click at [245, 373] on div "Delete Event" at bounding box center [261, 374] width 79 height 13
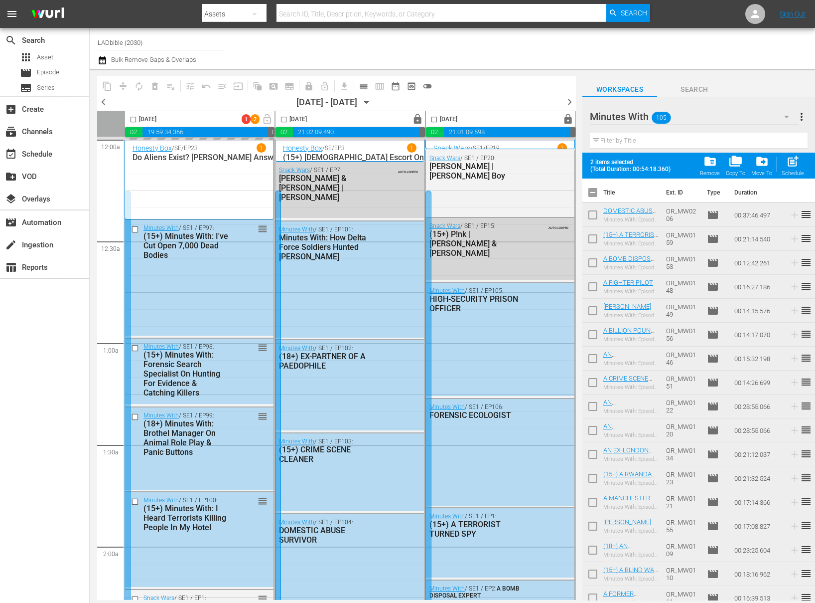
scroll to position [715, 0]
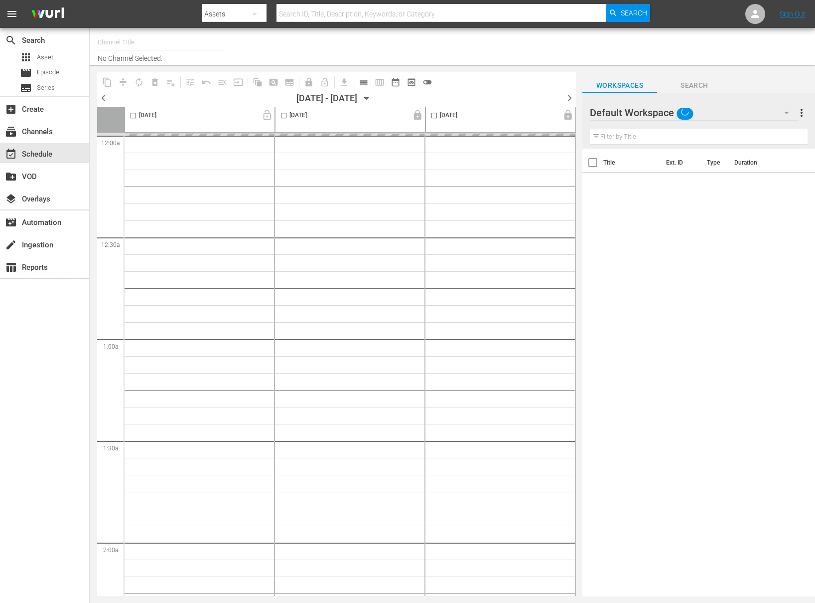
type input "LADbible (2030)"
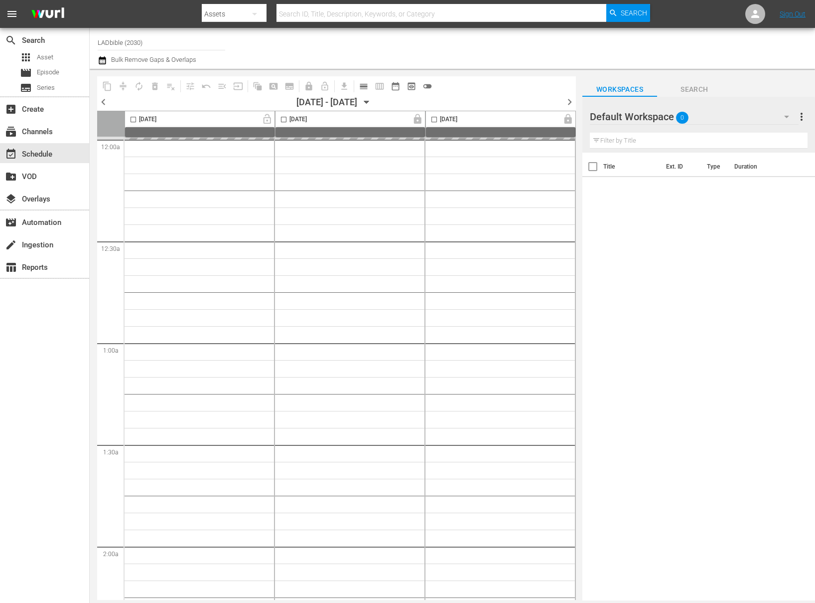
click at [713, 113] on div "Default Workspace 0" at bounding box center [694, 117] width 209 height 28
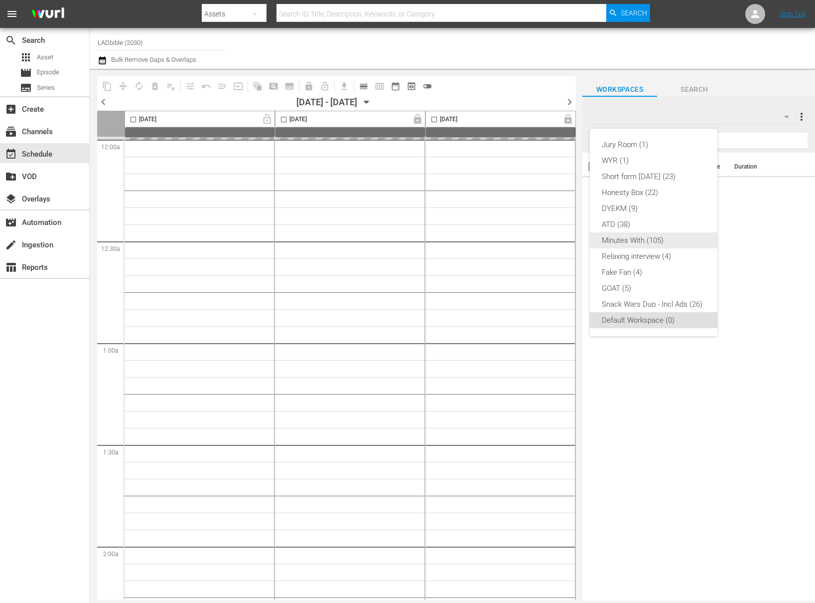
click at [660, 242] on div "Minutes With (105)" at bounding box center [654, 240] width 104 height 16
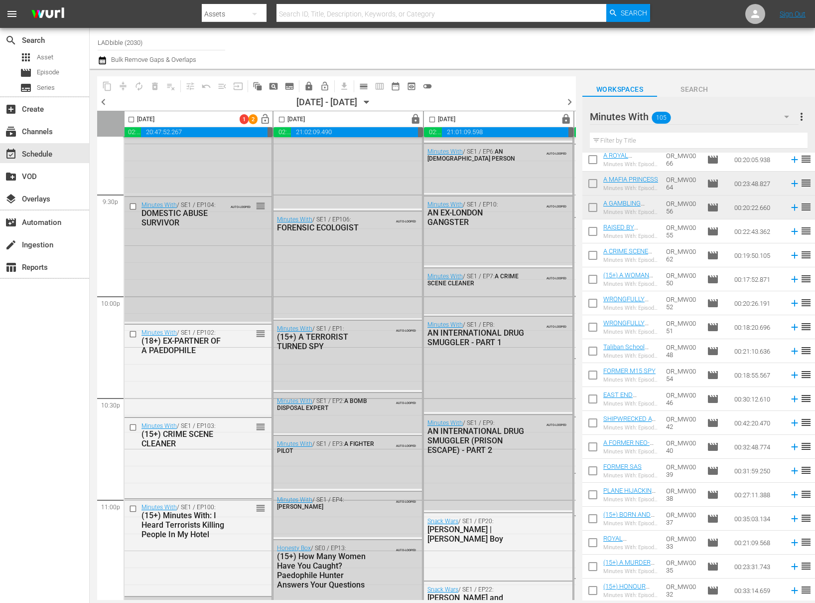
scroll to position [4310, 2]
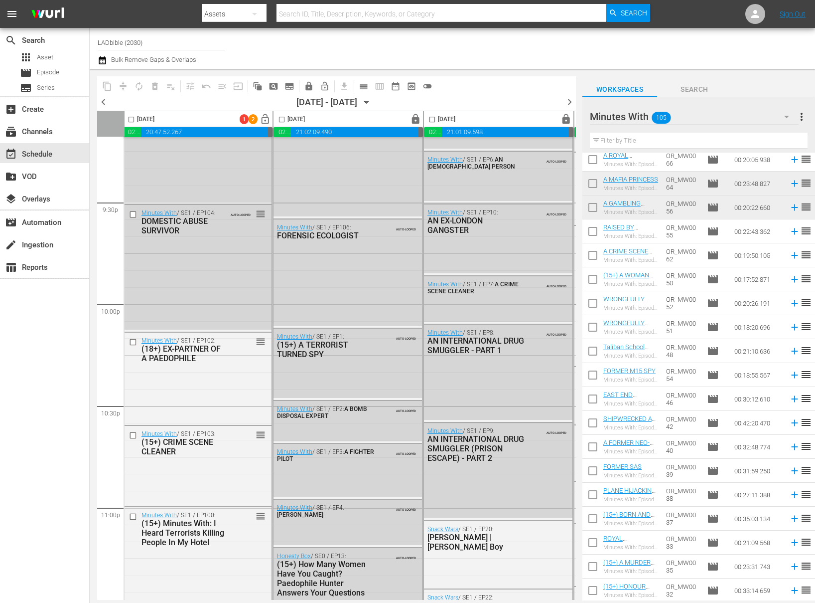
click at [135, 119] on input "checkbox" at bounding box center [131, 121] width 11 height 11
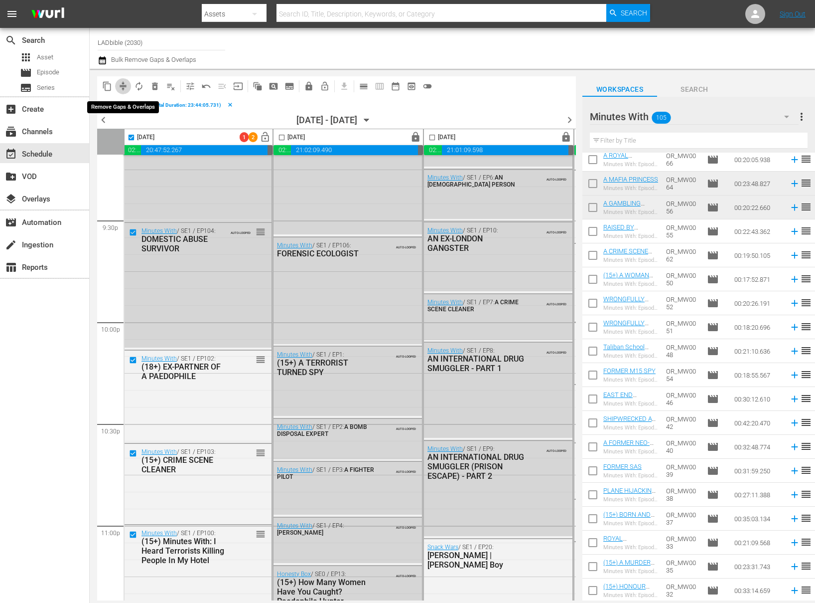
click at [126, 88] on span "compress" at bounding box center [123, 86] width 10 height 10
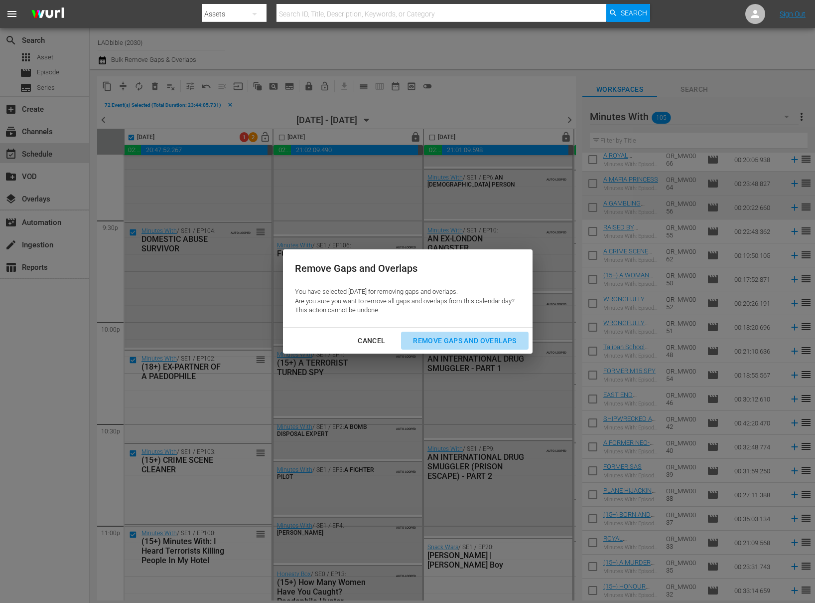
click at [455, 339] on div "Remove Gaps and Overlaps" at bounding box center [464, 340] width 119 height 12
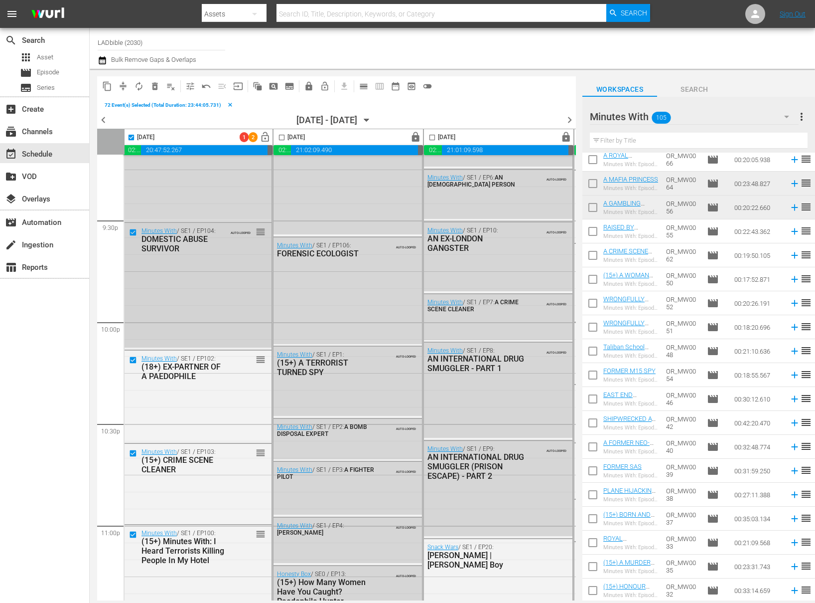
checkbox input "false"
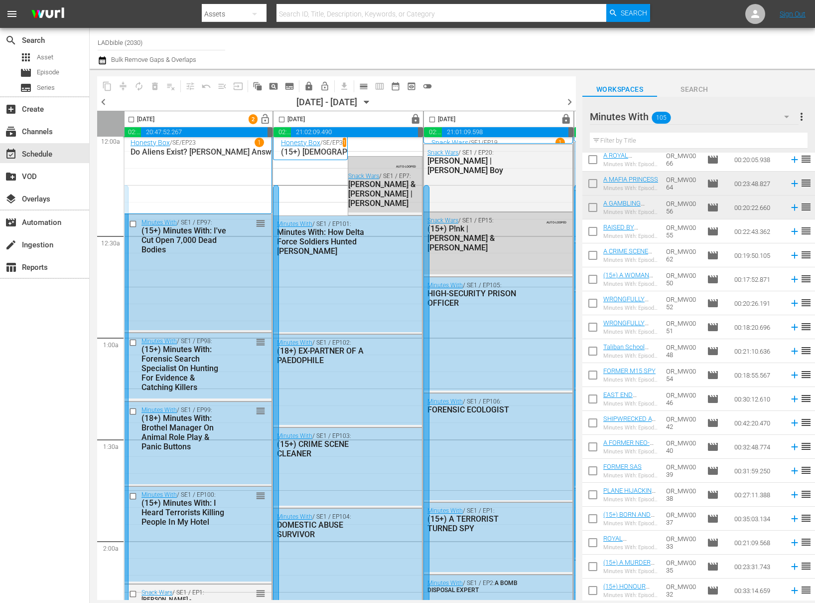
scroll to position [0, 2]
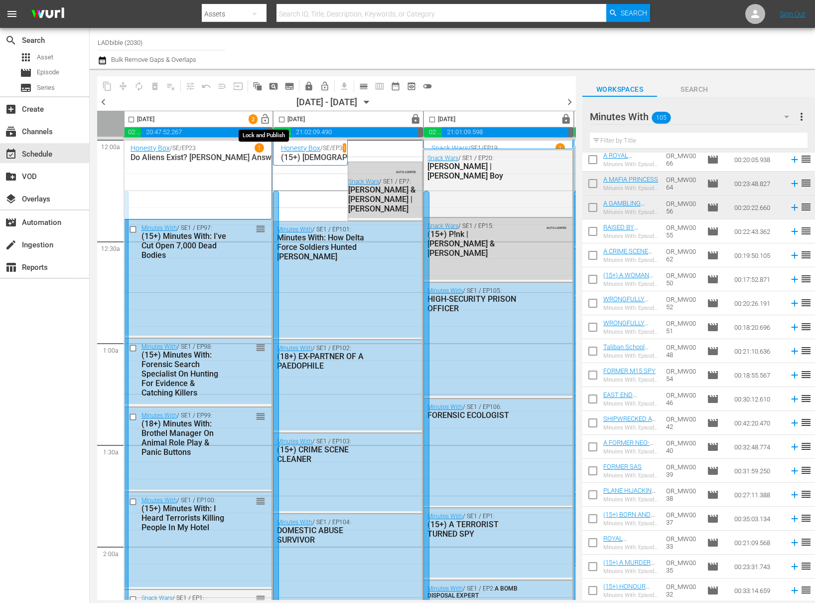
click at [267, 119] on span "lock_open" at bounding box center [265, 119] width 11 height 11
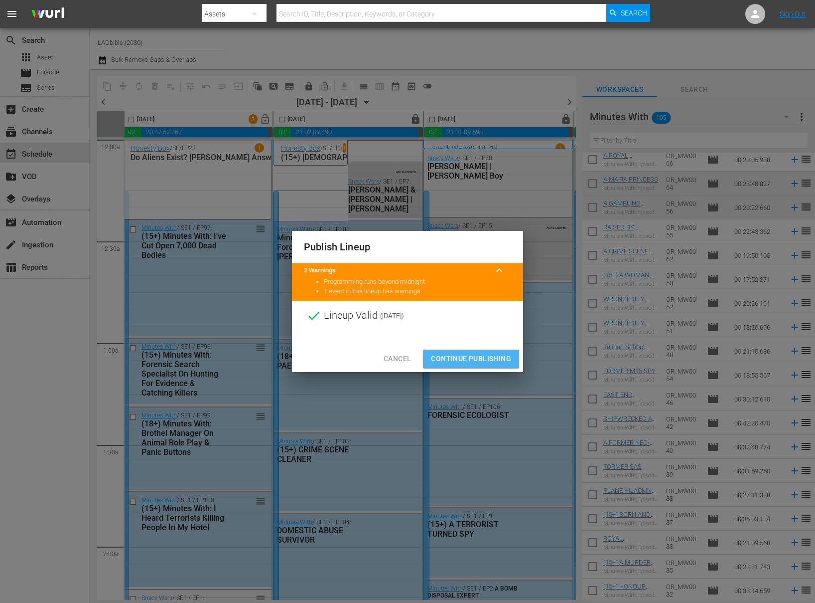
click at [469, 357] on span "Continue Publishing" at bounding box center [471, 358] width 80 height 12
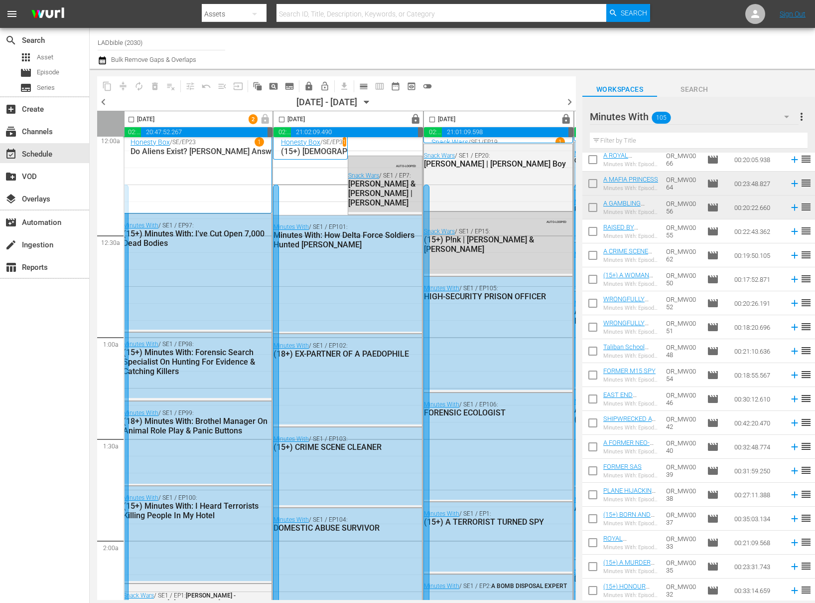
scroll to position [18, 2]
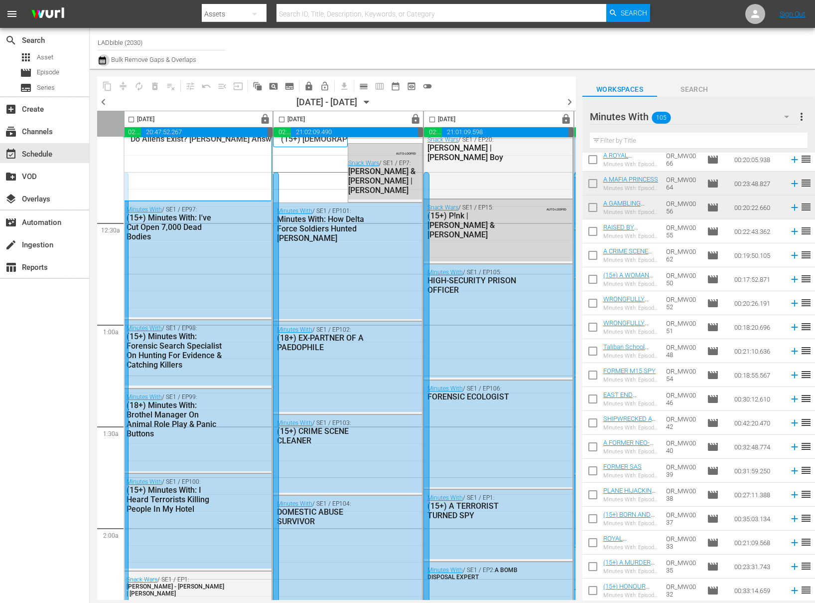
click at [106, 60] on icon "button" at bounding box center [102, 60] width 9 height 12
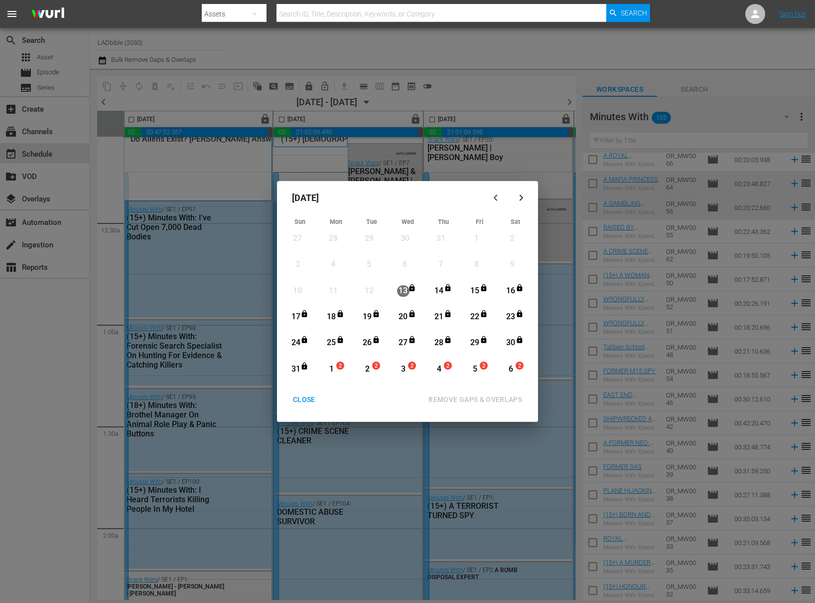
click at [406, 289] on div "13" at bounding box center [403, 290] width 12 height 11
click at [369, 342] on div "26" at bounding box center [367, 342] width 12 height 11
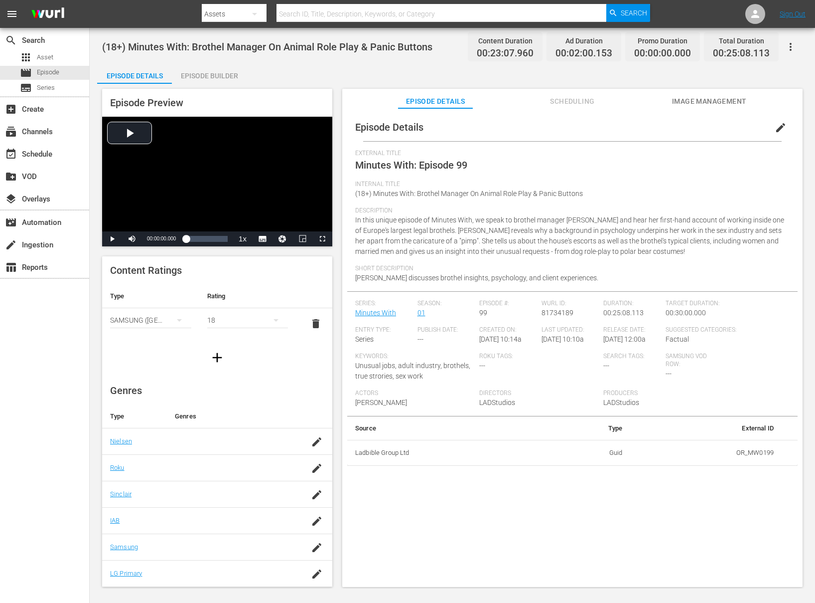
click at [573, 102] on span "Scheduling" at bounding box center [572, 101] width 75 height 12
click at [572, 103] on span "Scheduling" at bounding box center [572, 101] width 75 height 12
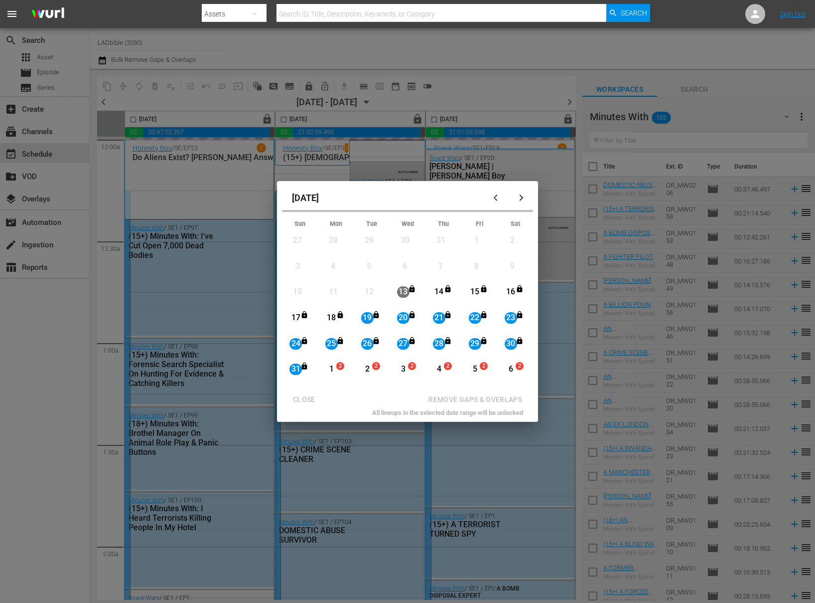
scroll to position [1034, 0]
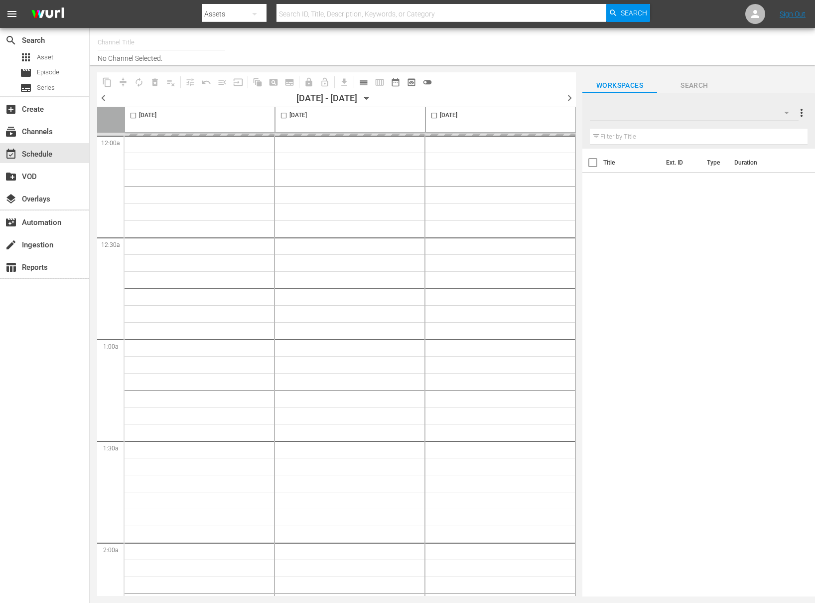
type input "LADbible (2030)"
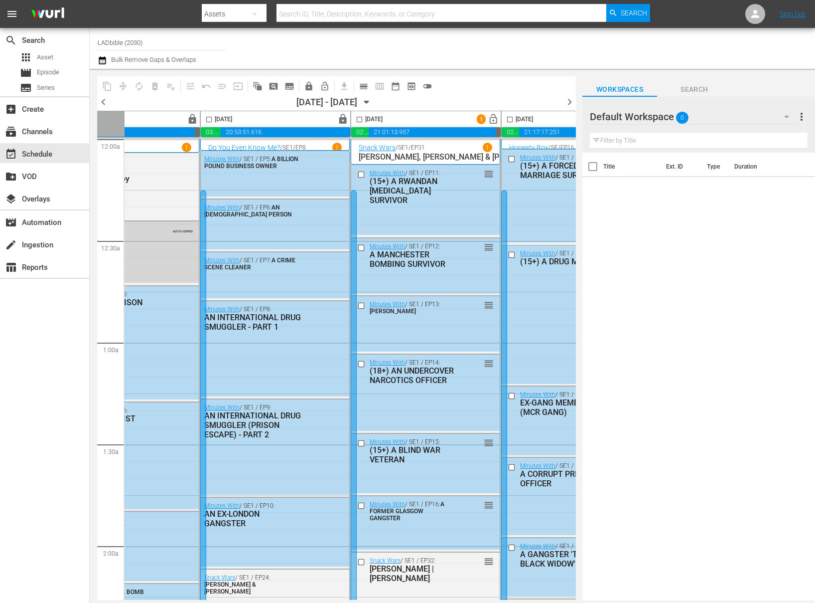
scroll to position [0, 395]
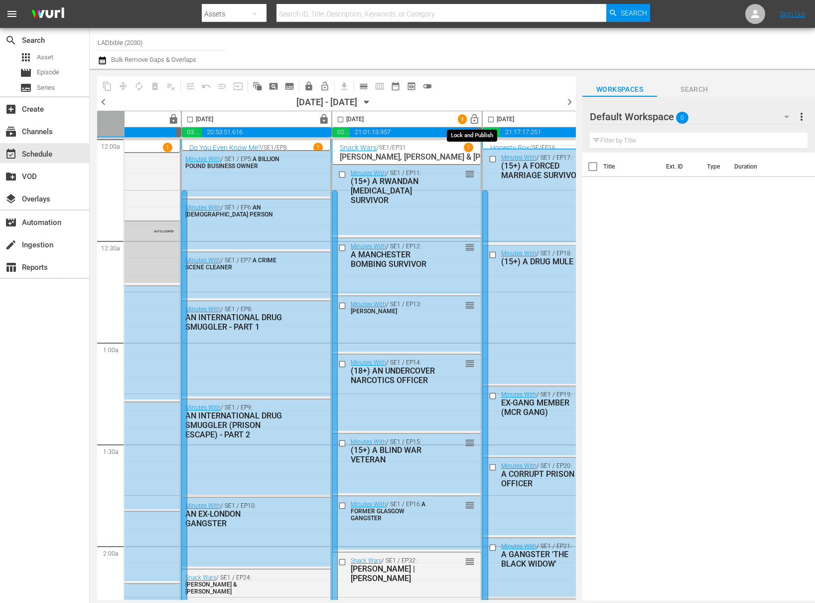
click at [475, 120] on span "lock_open" at bounding box center [474, 119] width 11 height 11
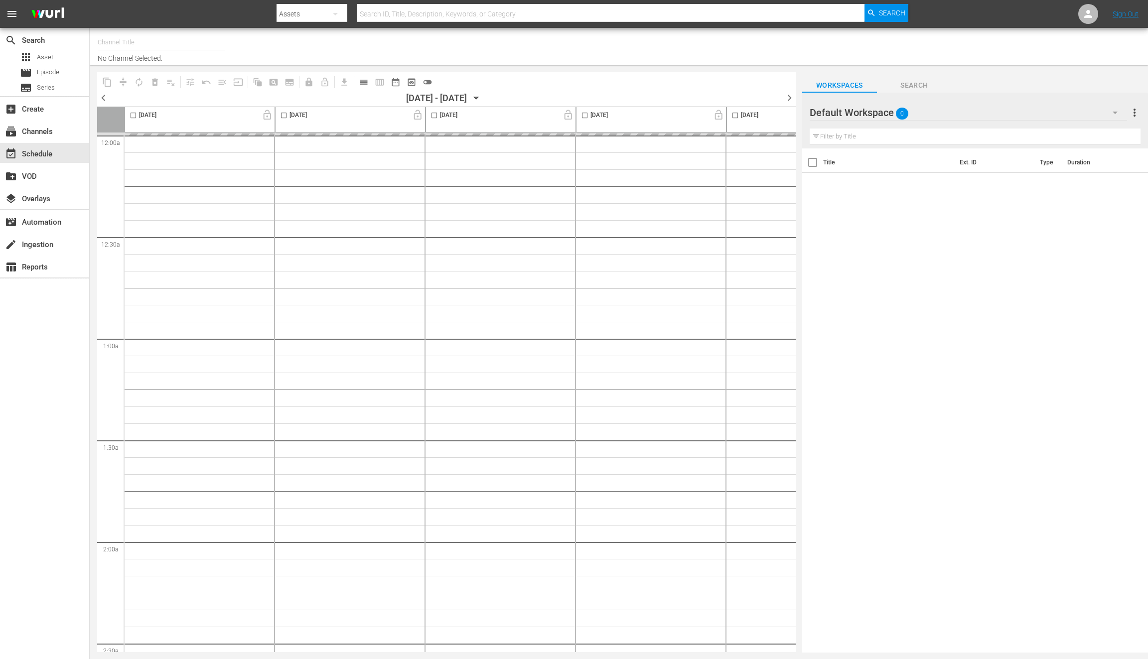
type input "LADbible (2030)"
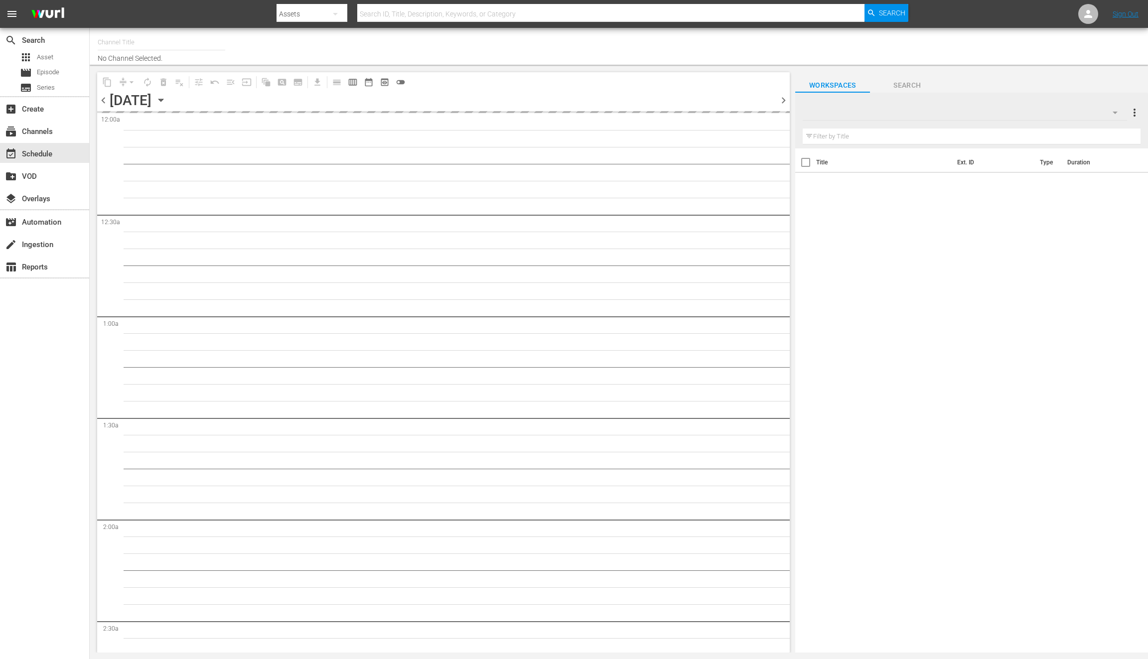
type input "LADbible (2030)"
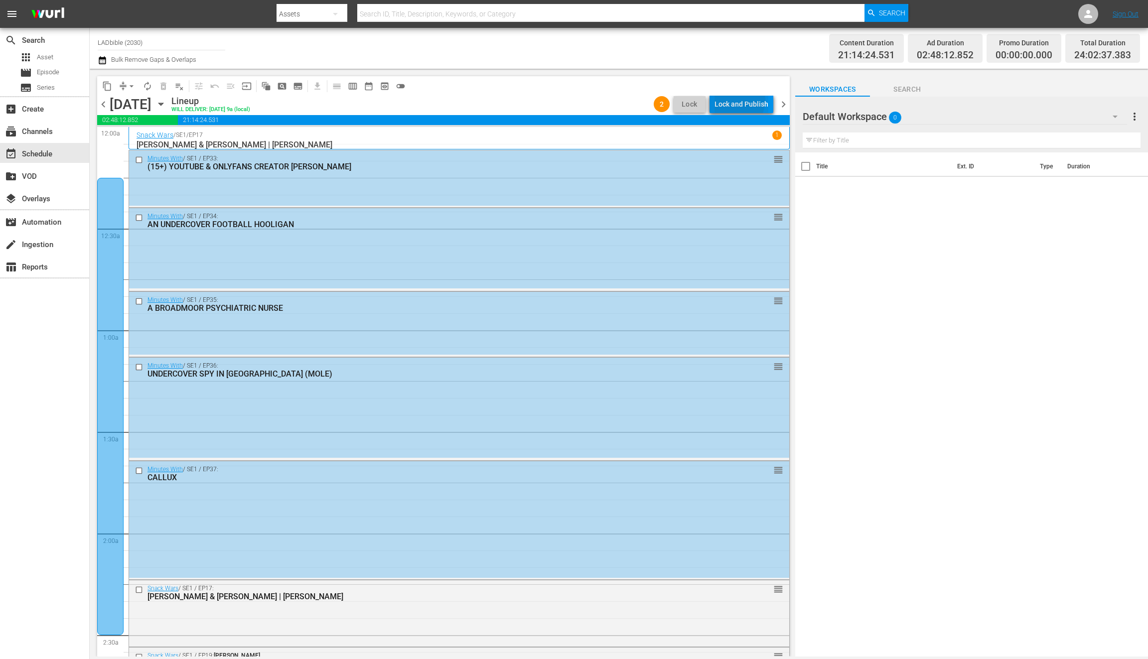
click at [738, 100] on div "Lock and Publish" at bounding box center [742, 104] width 54 height 18
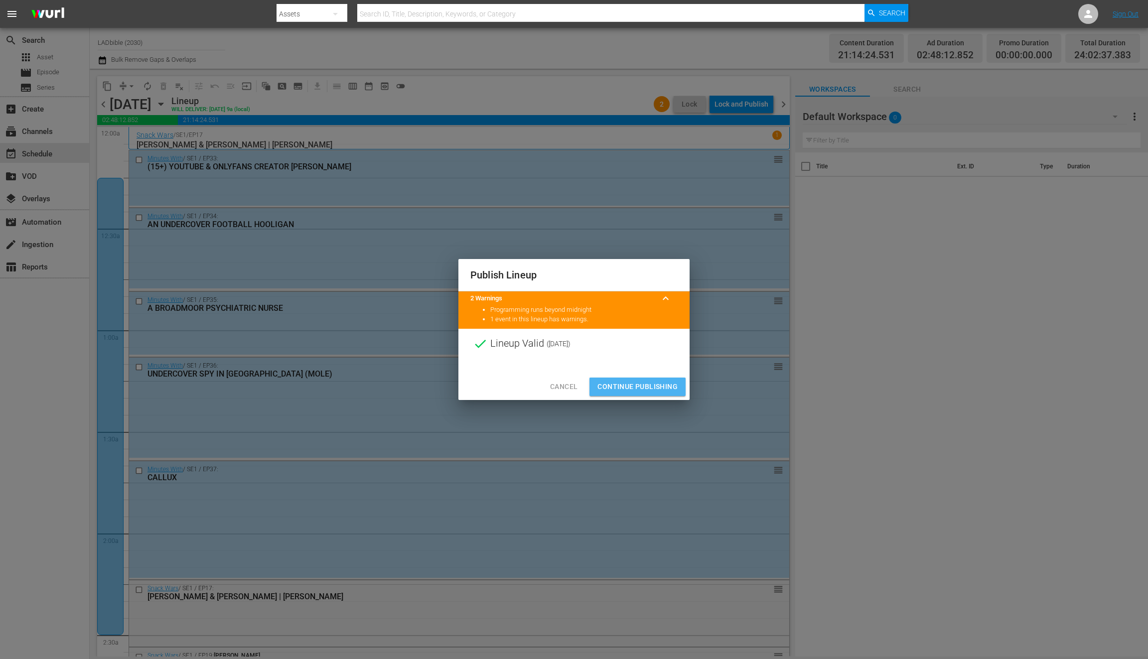
click at [623, 384] on span "Continue Publishing" at bounding box center [638, 387] width 80 height 12
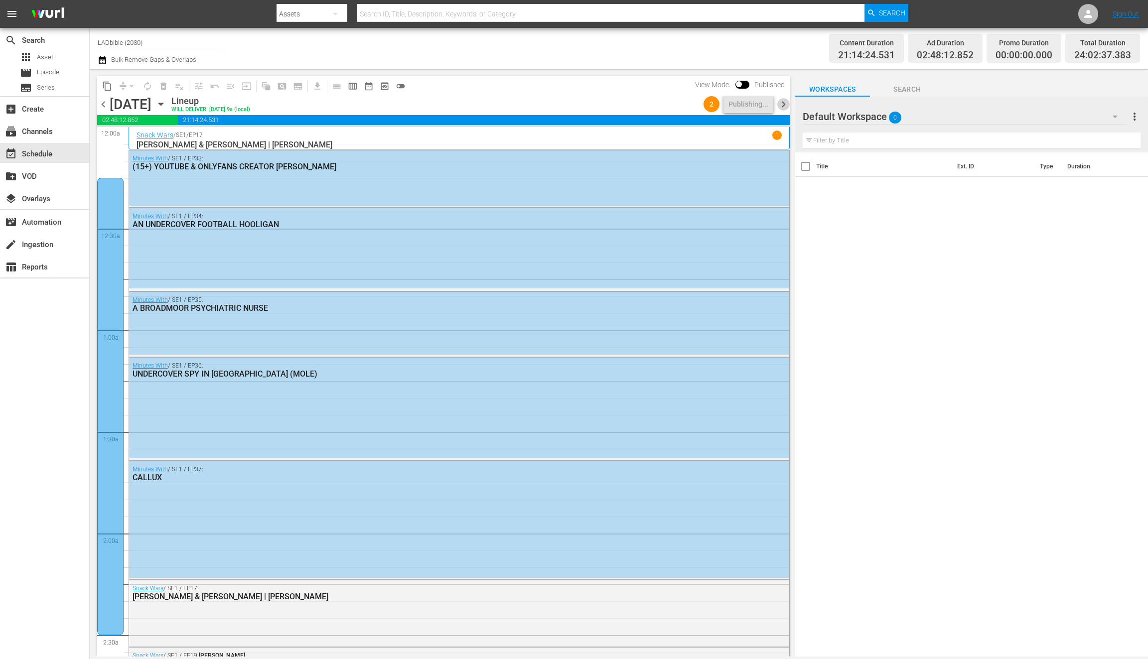
click at [784, 104] on span "chevron_right" at bounding box center [784, 104] width 12 height 12
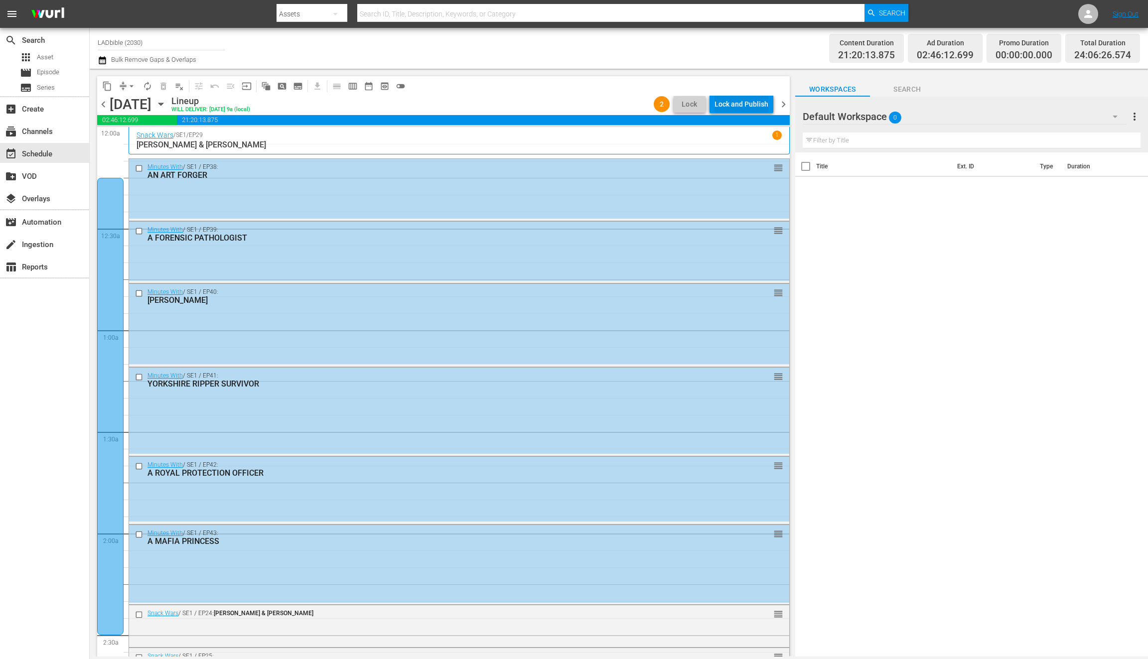
click at [755, 103] on div "Lock and Publish" at bounding box center [742, 104] width 54 height 18
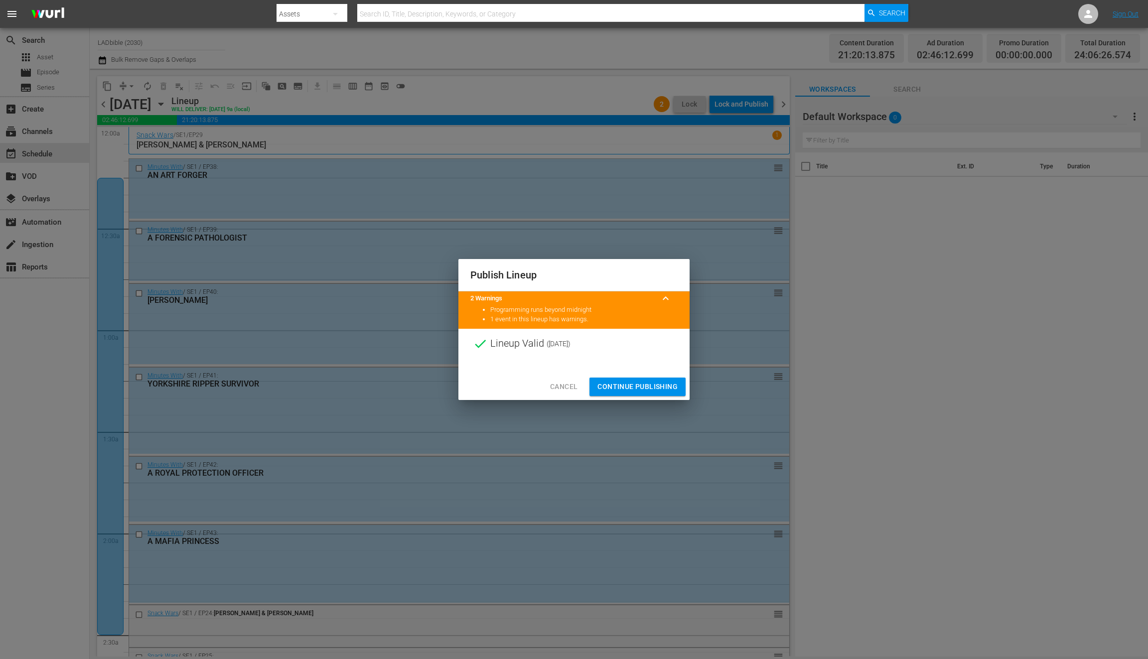
click at [632, 385] on span "Continue Publishing" at bounding box center [638, 387] width 80 height 12
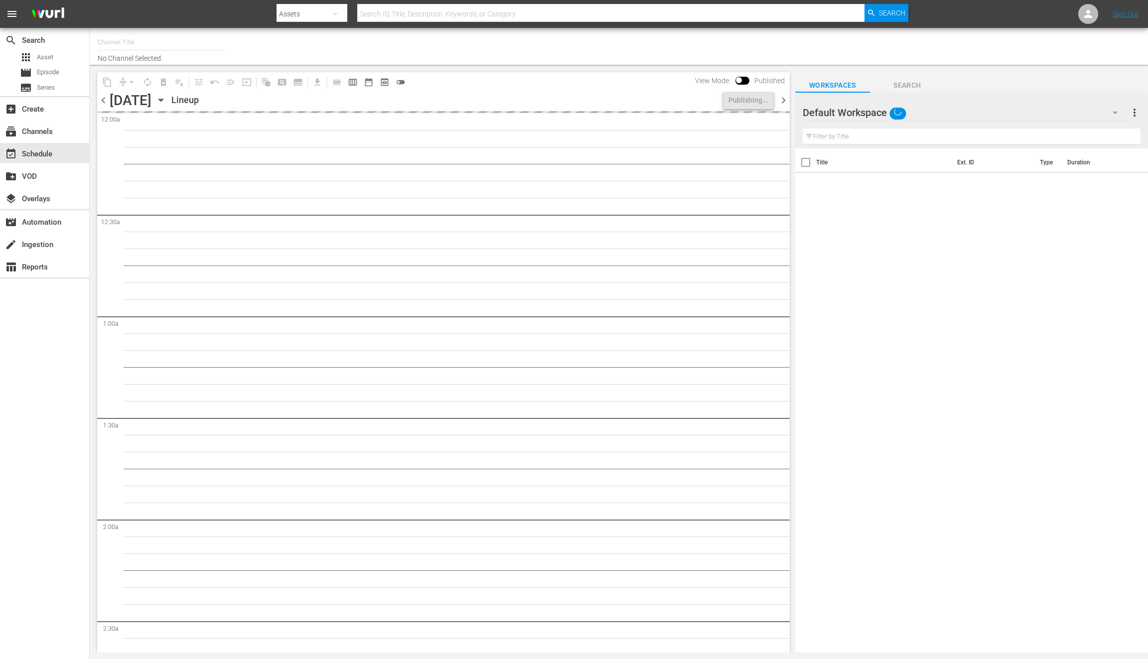
type input "LADbible (2030)"
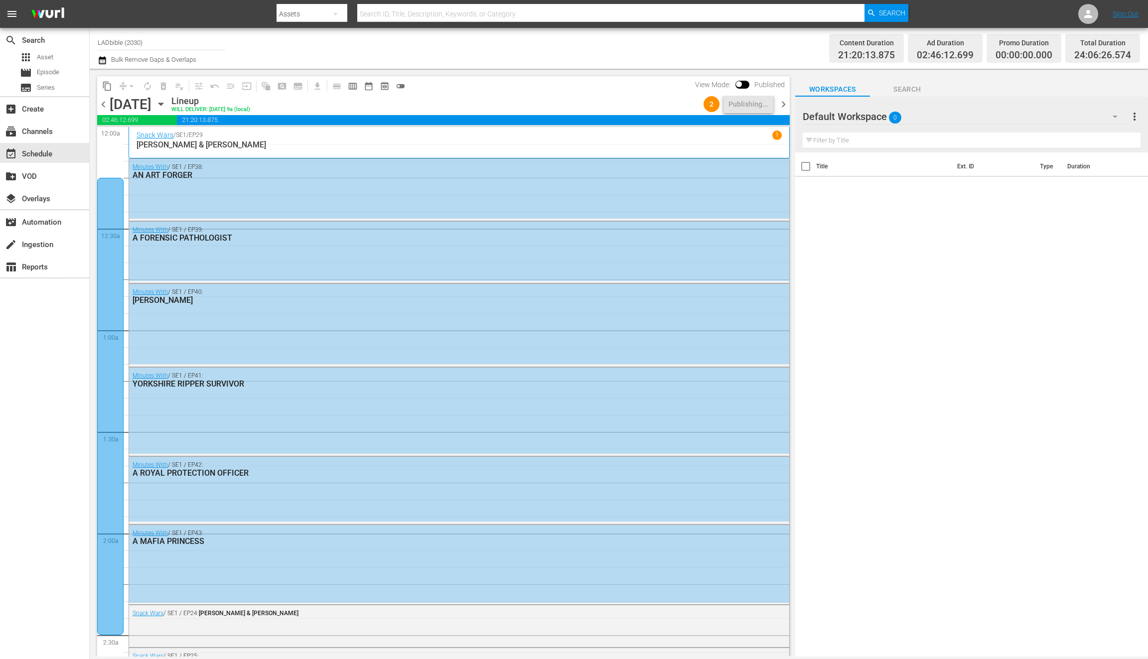
click at [783, 107] on span "chevron_right" at bounding box center [784, 104] width 12 height 12
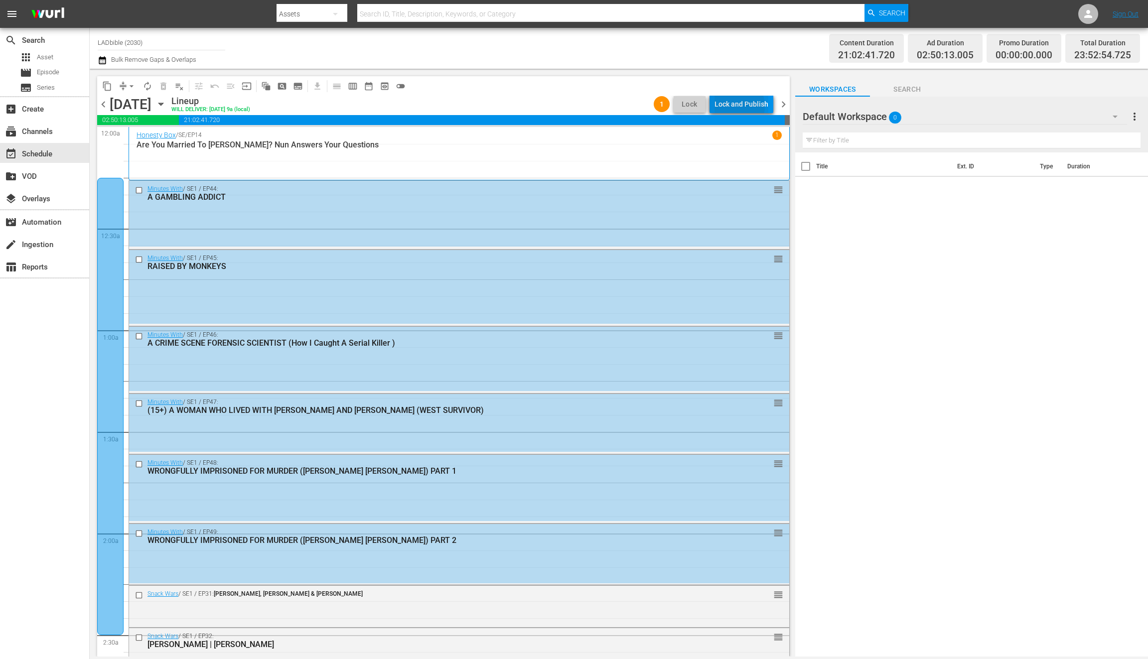
click at [738, 106] on div "Lock and Publish" at bounding box center [742, 104] width 54 height 18
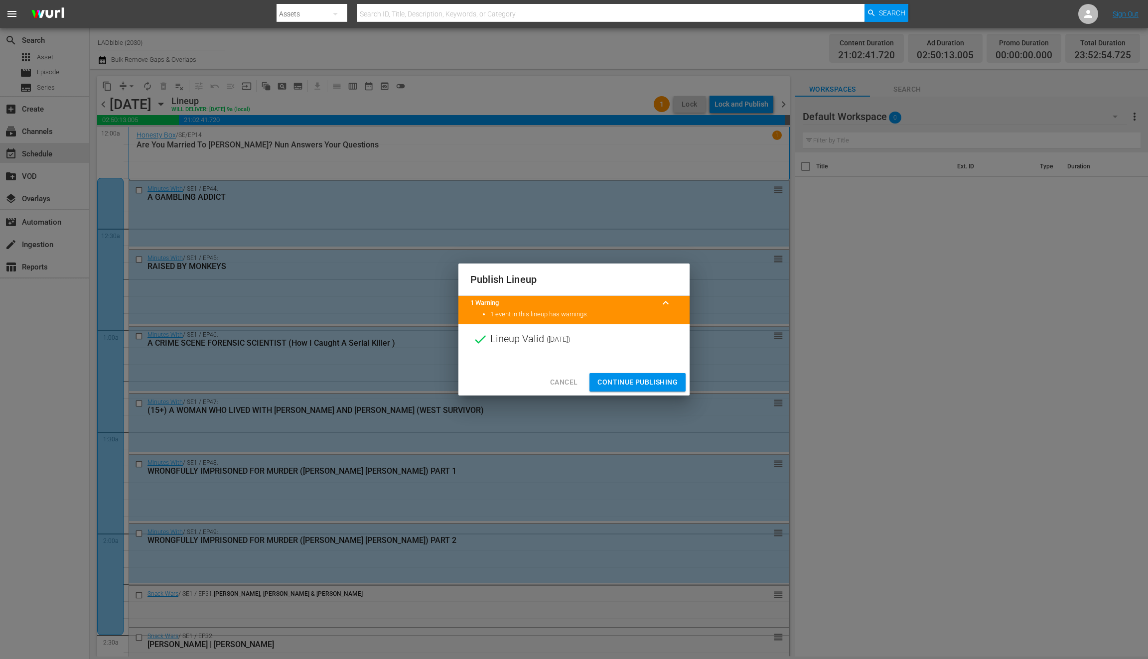
click at [628, 383] on span "Continue Publishing" at bounding box center [638, 382] width 80 height 12
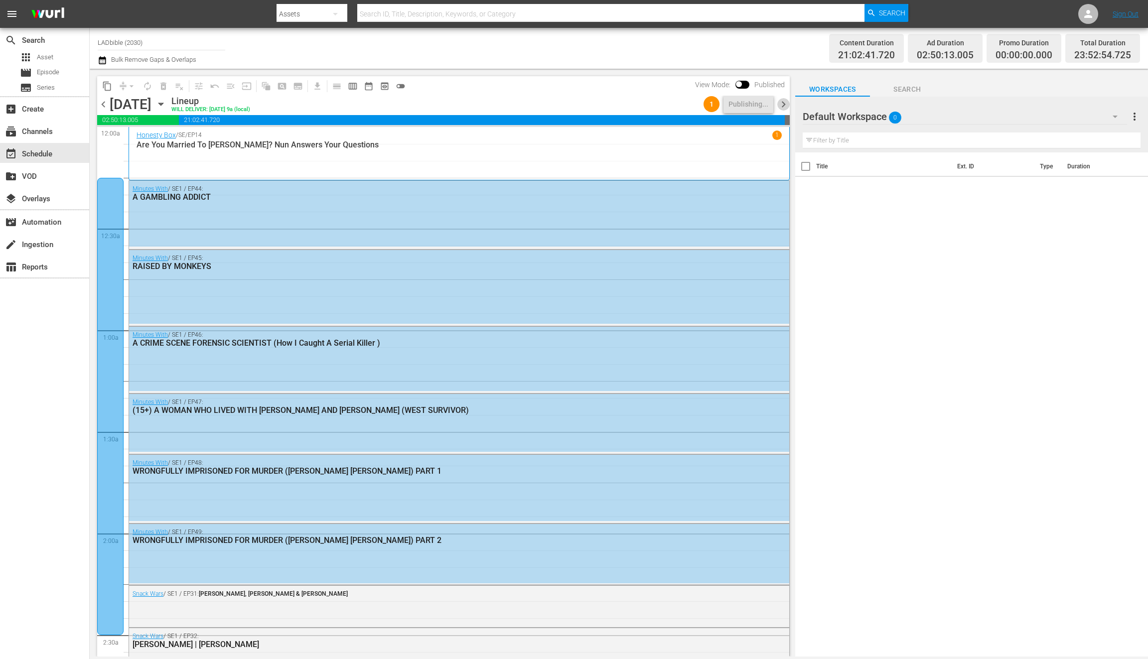
click at [782, 105] on span "chevron_right" at bounding box center [784, 104] width 12 height 12
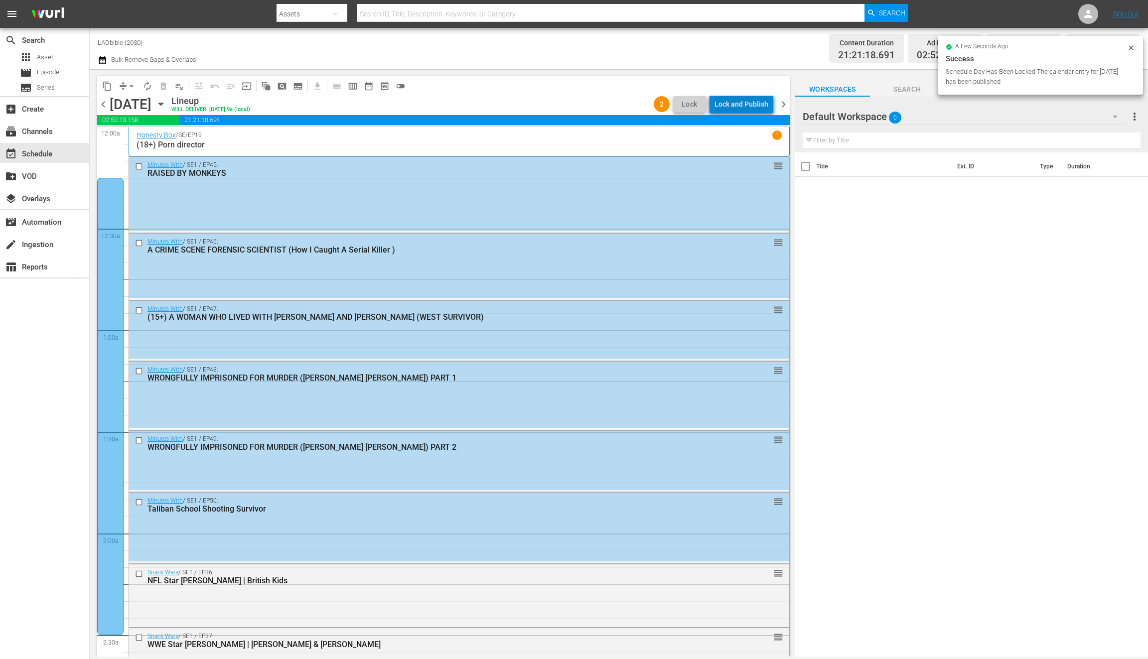
click at [753, 103] on div "Lock and Publish" at bounding box center [742, 104] width 54 height 18
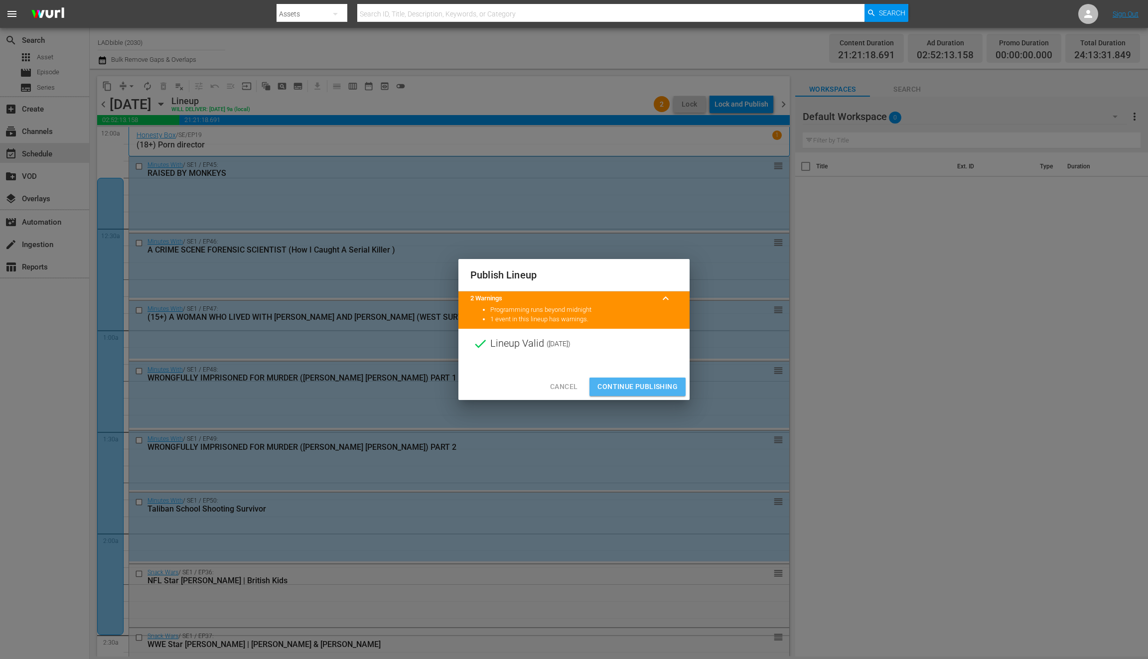
click at [638, 384] on span "Continue Publishing" at bounding box center [638, 387] width 80 height 12
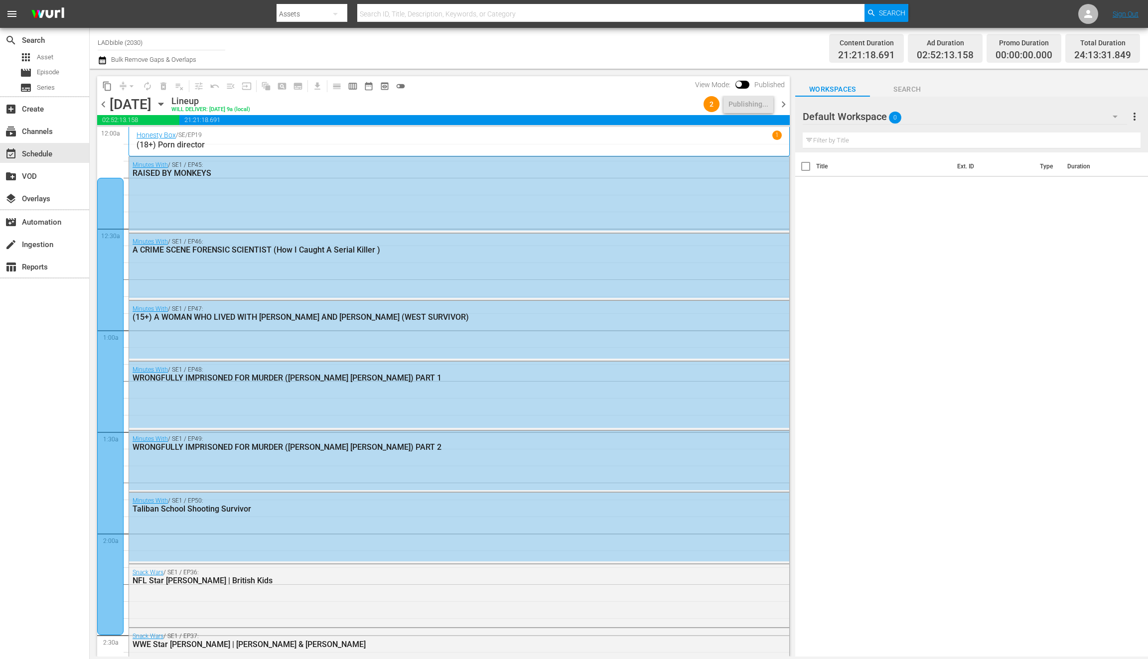
click at [781, 105] on span "chevron_right" at bounding box center [784, 104] width 12 height 12
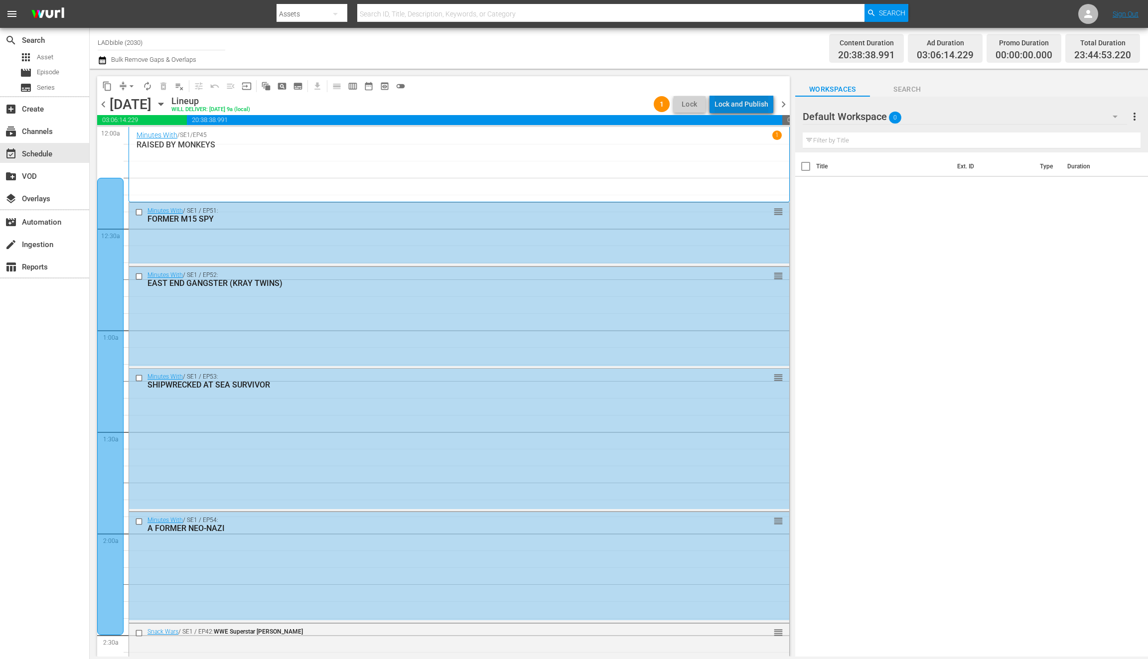
click at [751, 104] on div "Lock and Publish" at bounding box center [742, 104] width 54 height 18
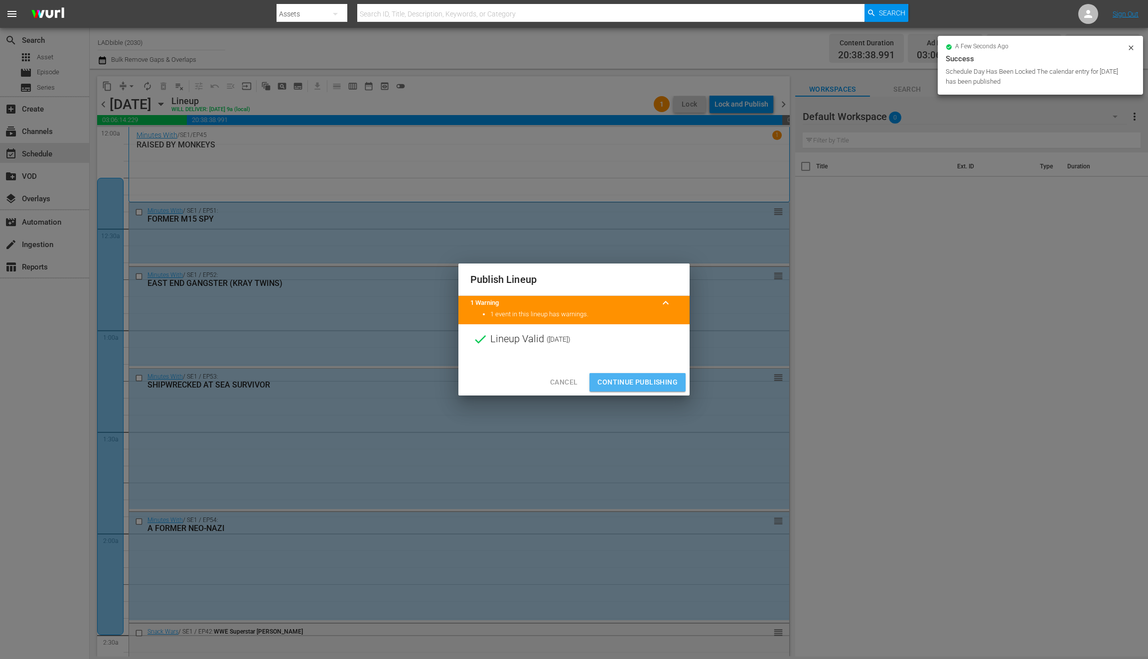
click at [622, 378] on span "Continue Publishing" at bounding box center [638, 382] width 80 height 12
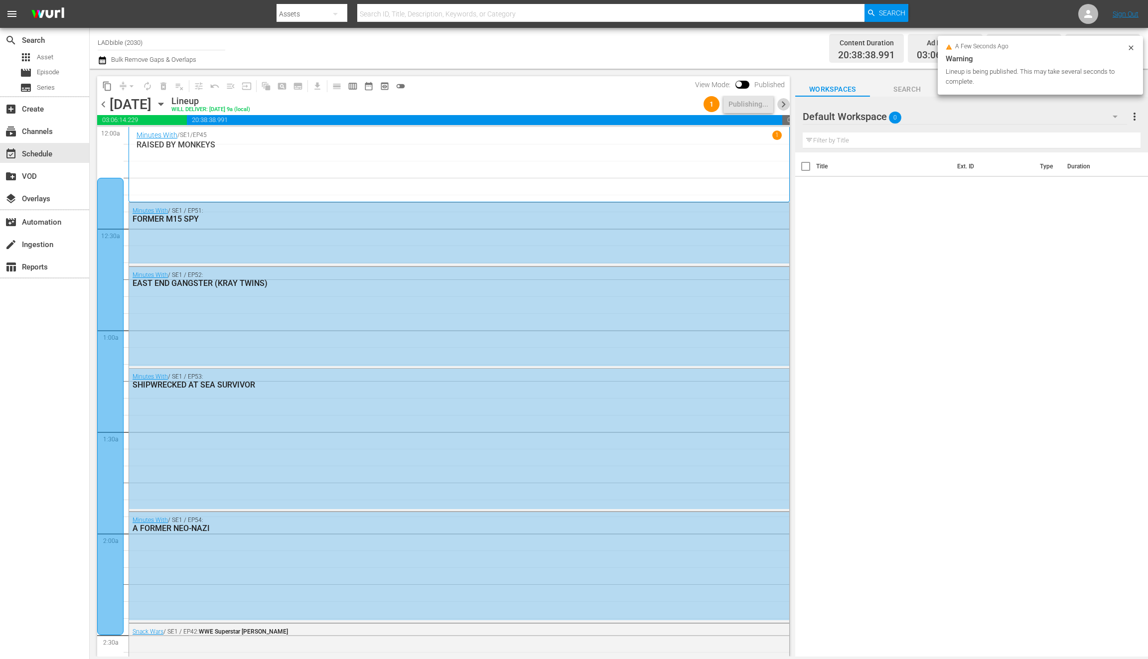
click at [780, 107] on span "chevron_right" at bounding box center [784, 104] width 12 height 12
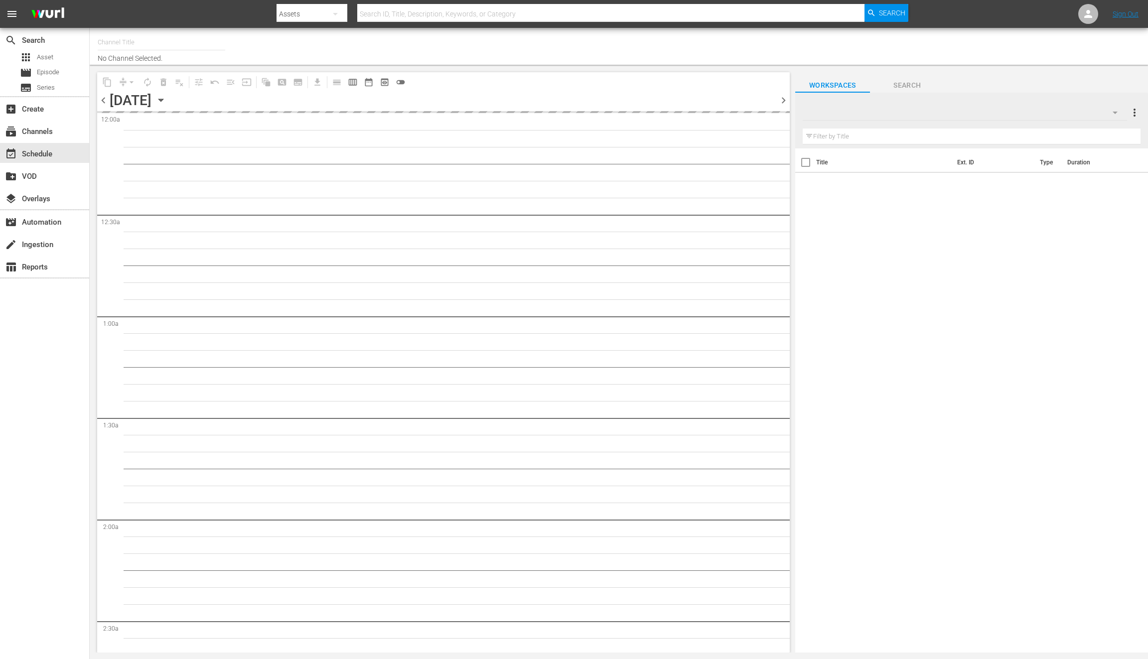
type input "LADbible (2030)"
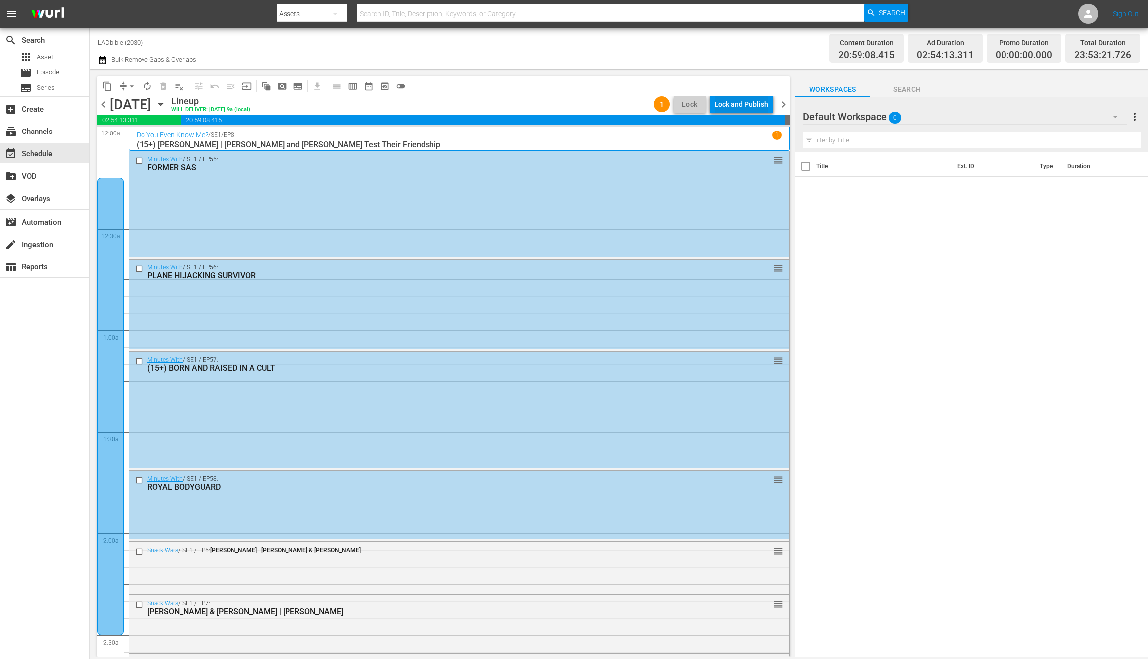
click at [763, 105] on div "Lock and Publish" at bounding box center [742, 104] width 54 height 18
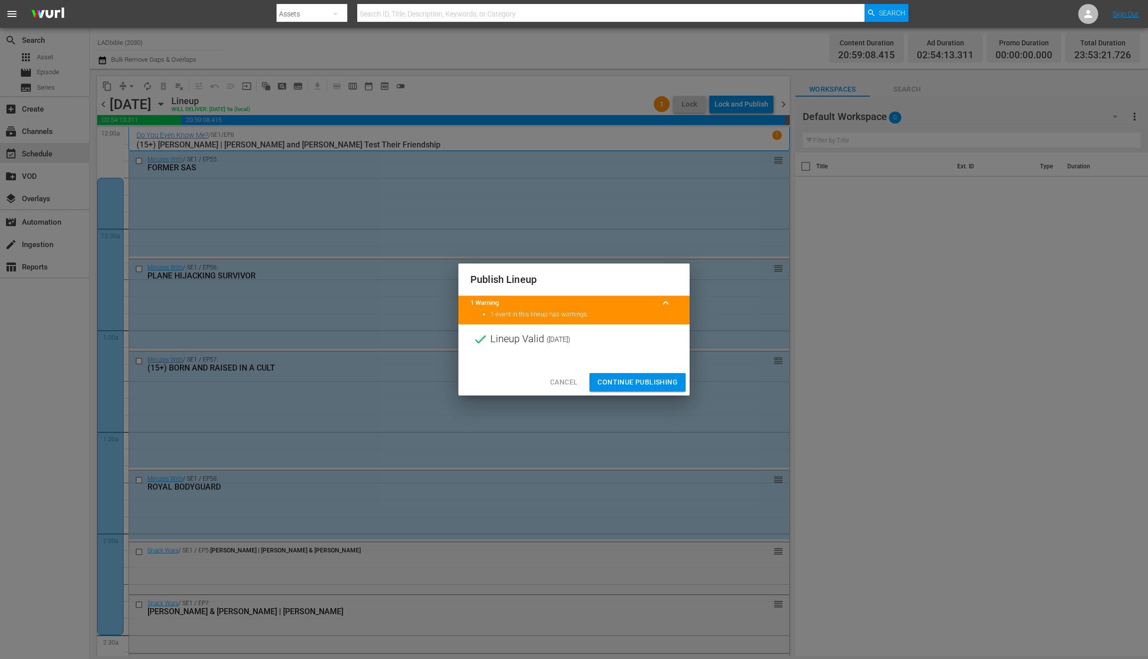
click at [641, 378] on span "Continue Publishing" at bounding box center [638, 382] width 80 height 12
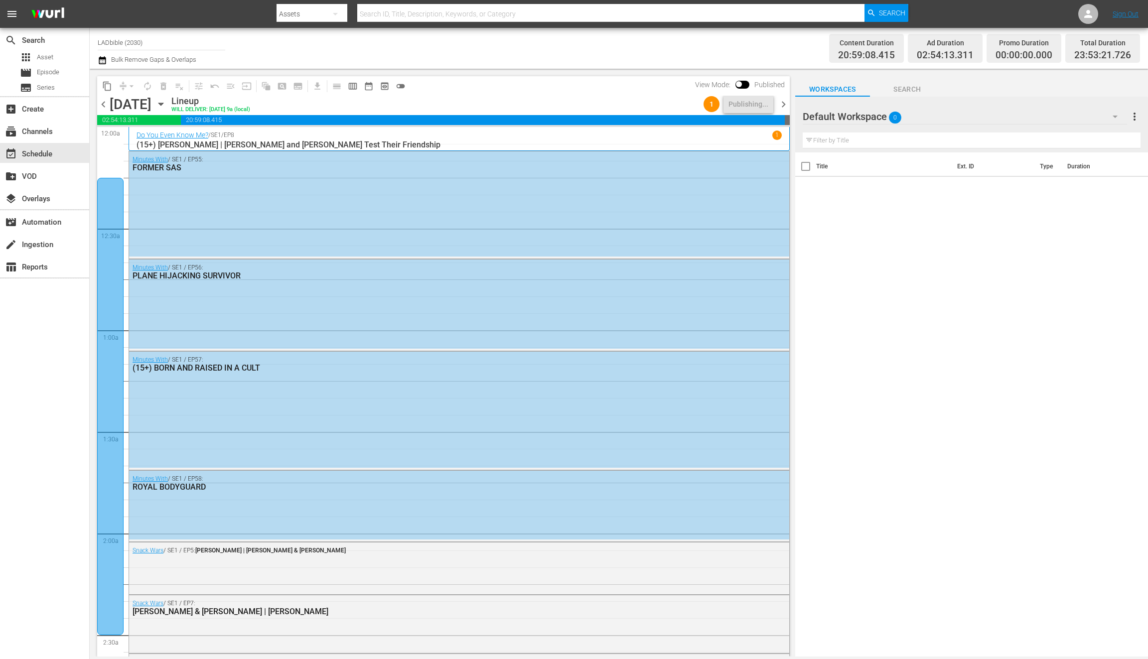
click at [104, 58] on icon "button" at bounding box center [102, 60] width 7 height 8
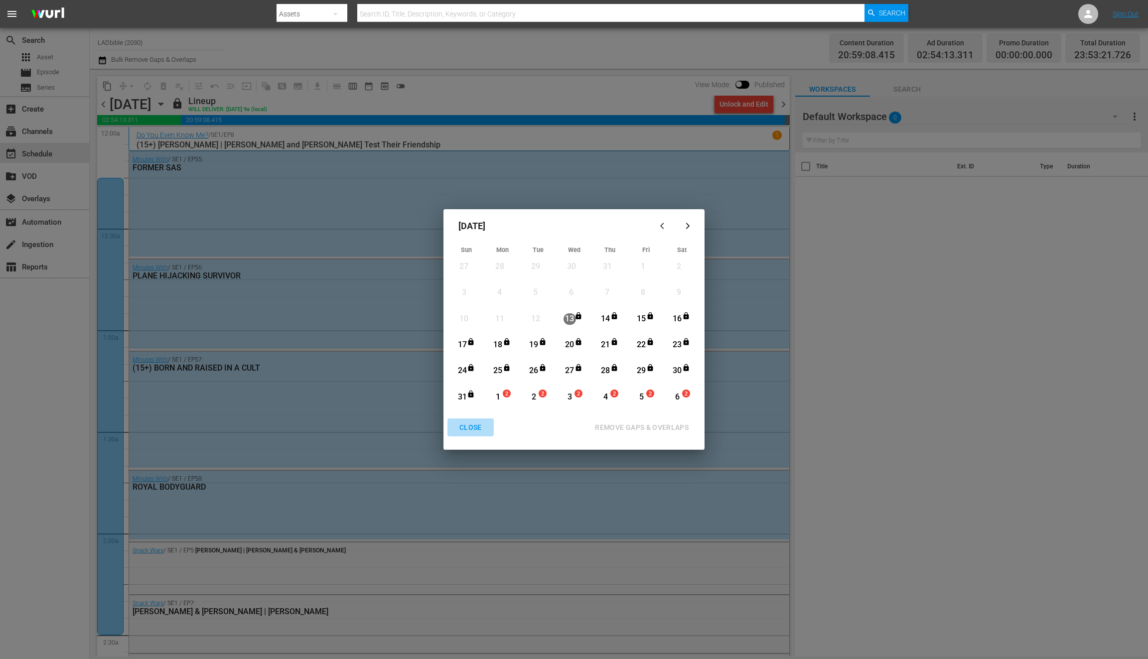
click at [469, 427] on div "CLOSE" at bounding box center [471, 428] width 38 height 12
